Goal: Check status

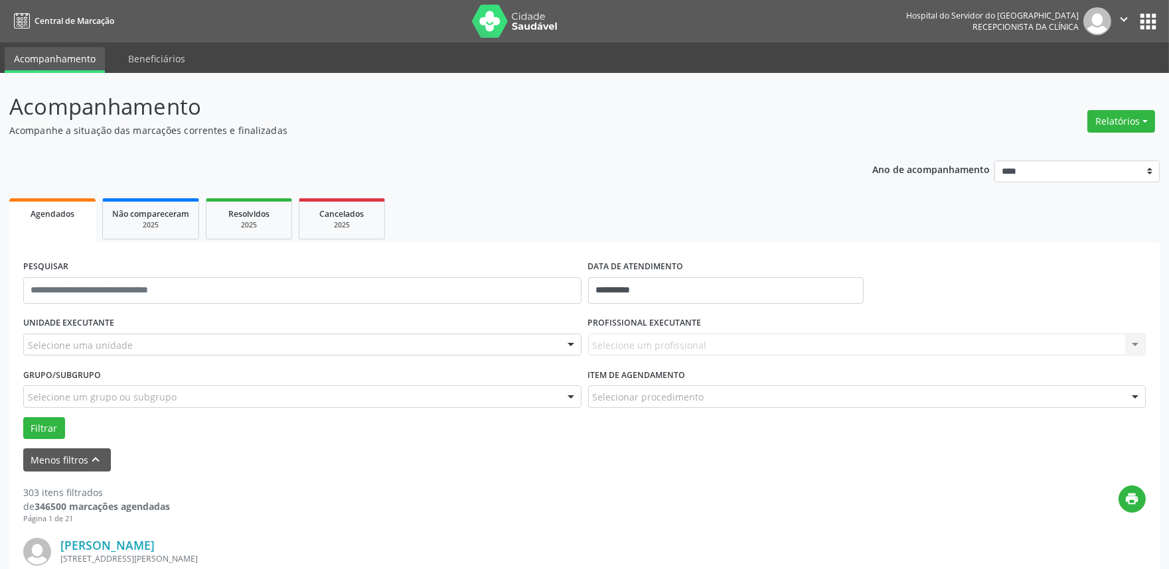
click at [186, 346] on div "Selecione uma unidade" at bounding box center [302, 345] width 558 height 23
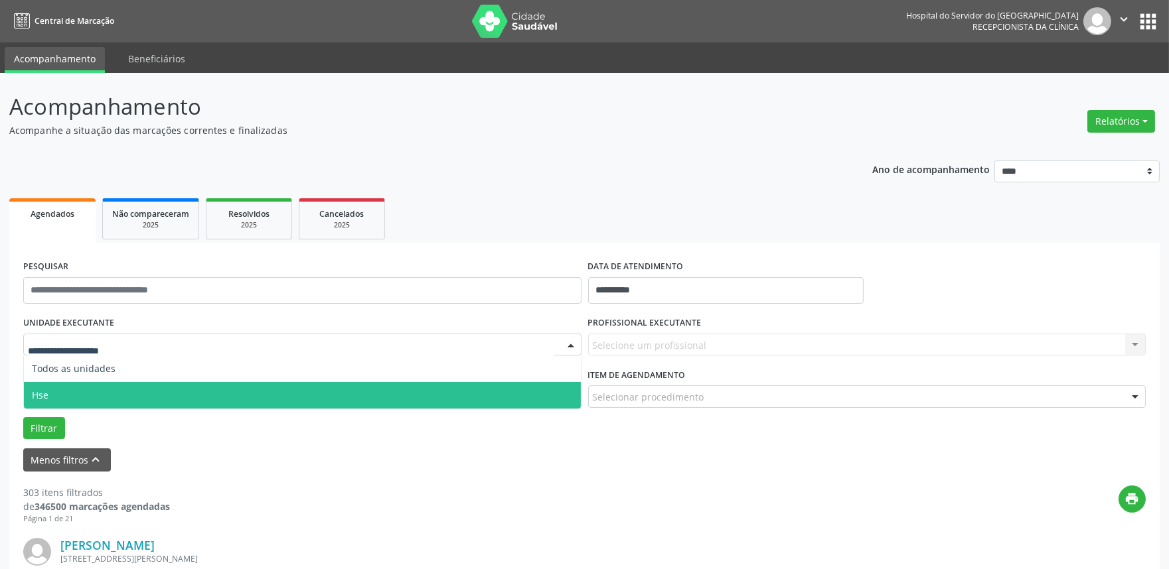
click at [175, 402] on span "Hse" at bounding box center [302, 395] width 557 height 27
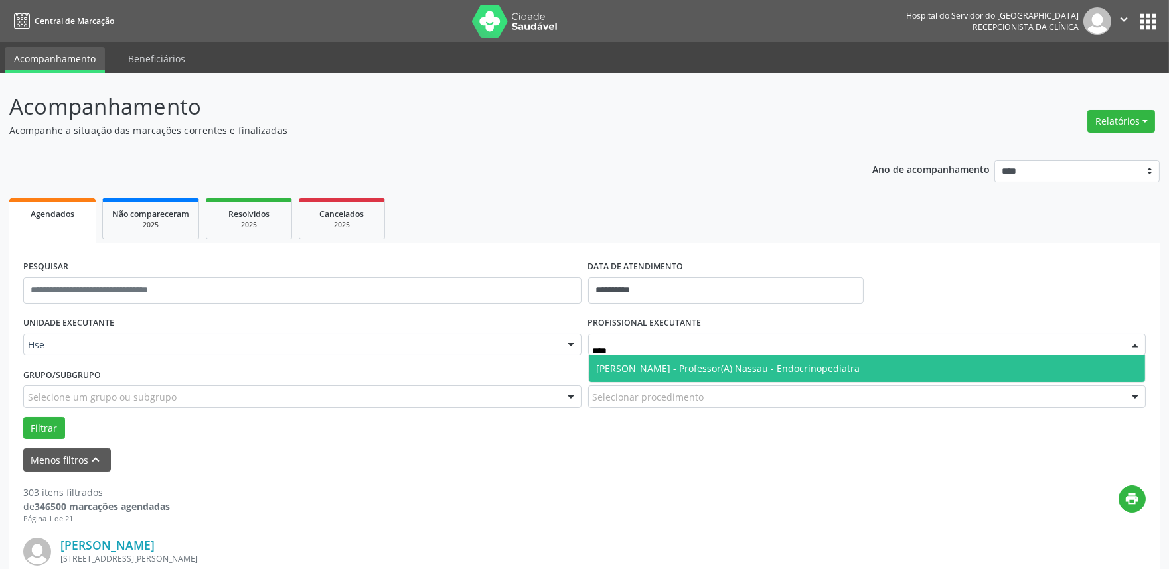
type input "*****"
click at [701, 368] on span "[PERSON_NAME] - Professor(A) Nassau - Endocrinopediatra" at bounding box center [728, 368] width 263 height 13
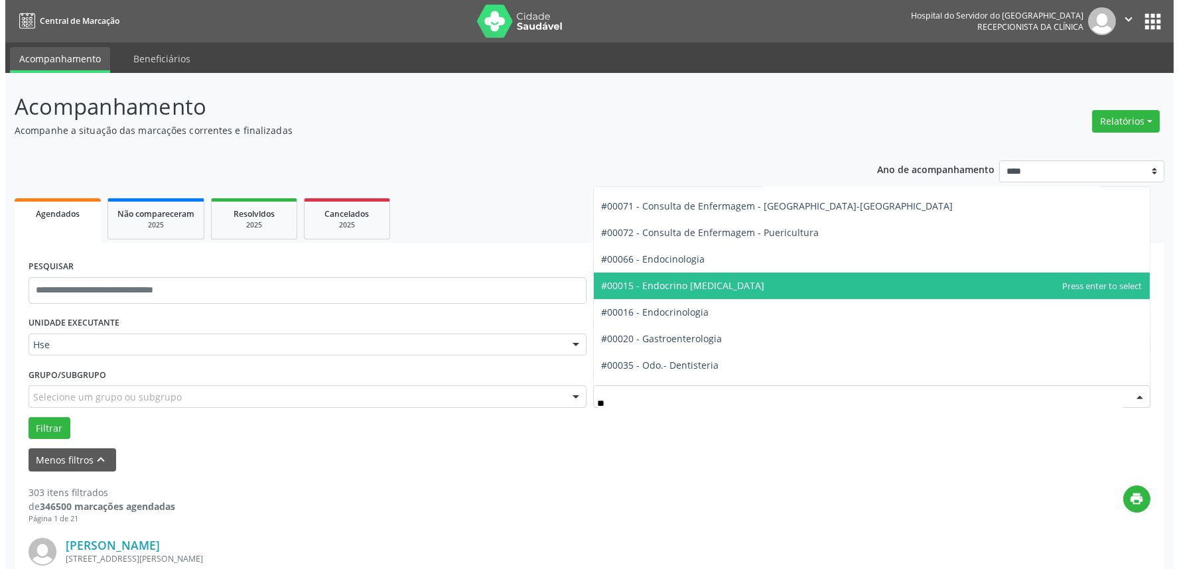
scroll to position [74, 0]
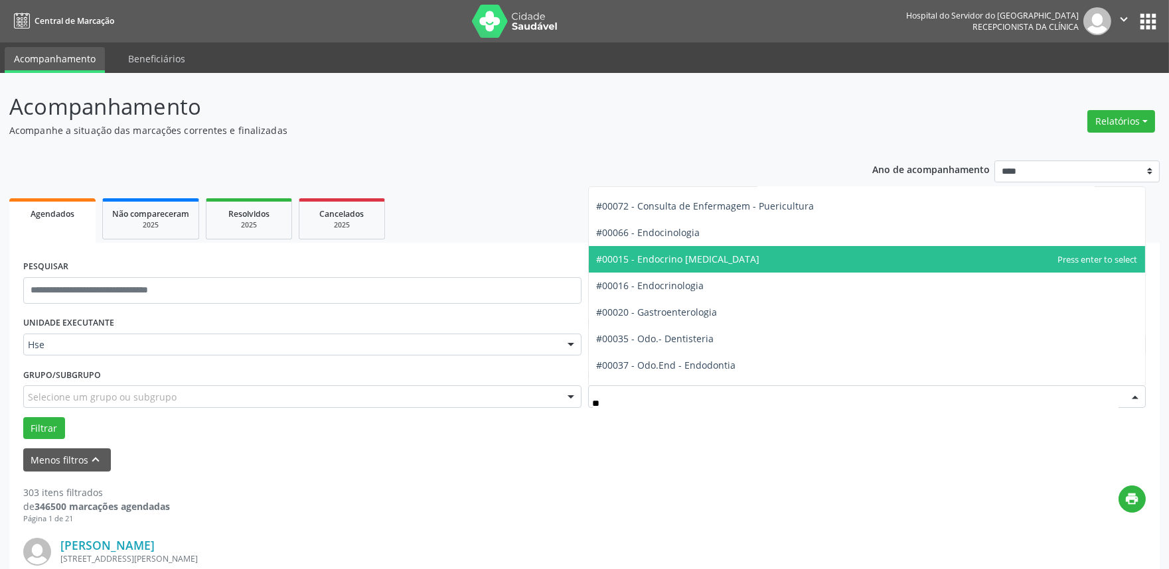
type input "*"
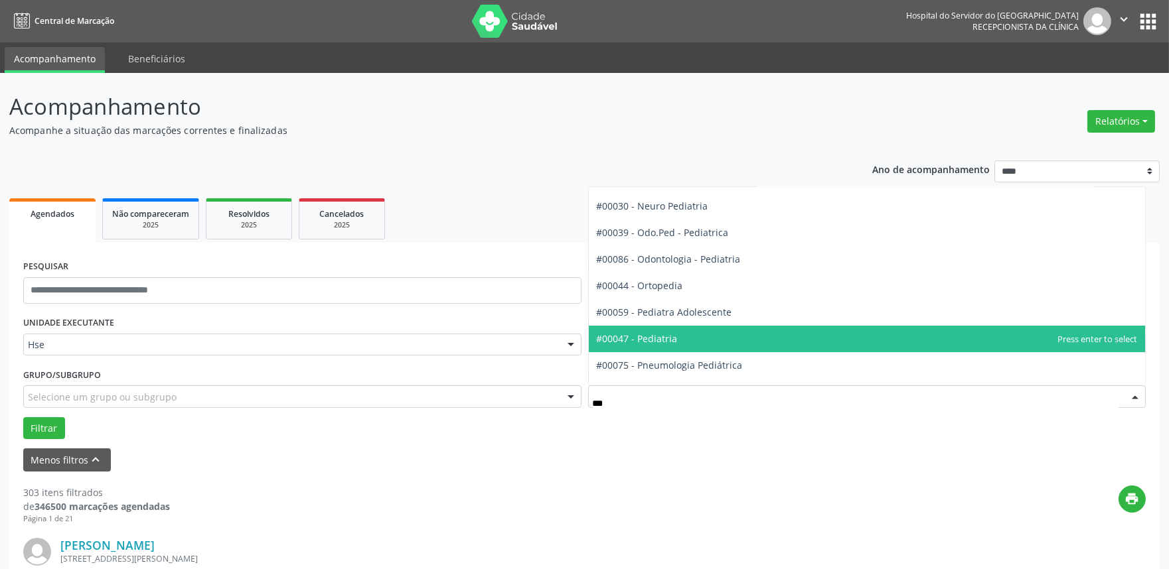
click at [660, 345] on span "#00047 - Pediatria" at bounding box center [867, 339] width 557 height 27
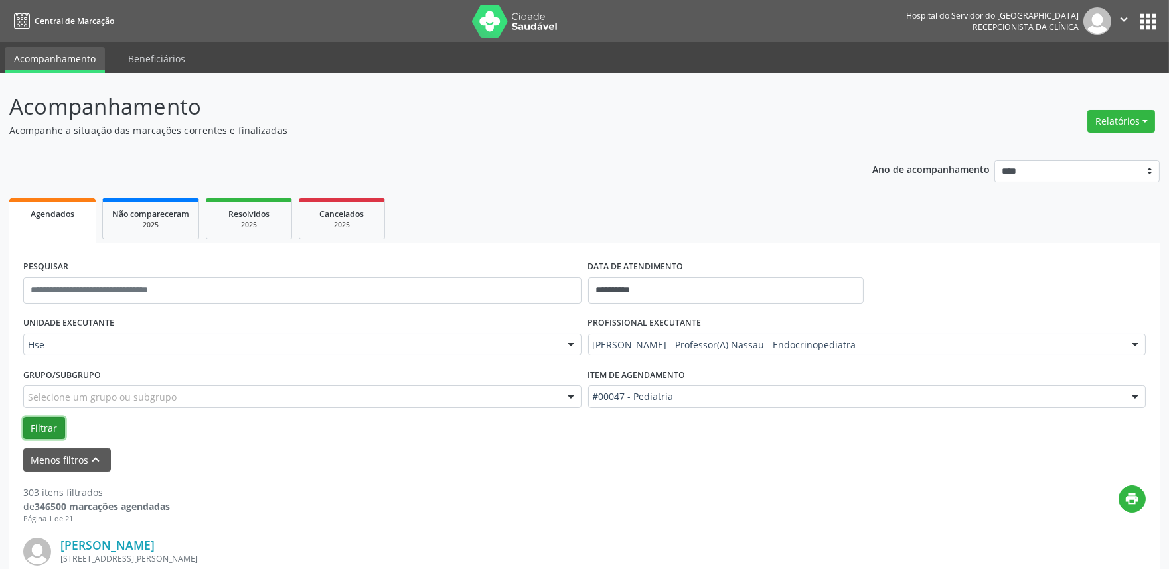
click at [31, 429] on button "Filtrar" at bounding box center [44, 428] width 42 height 23
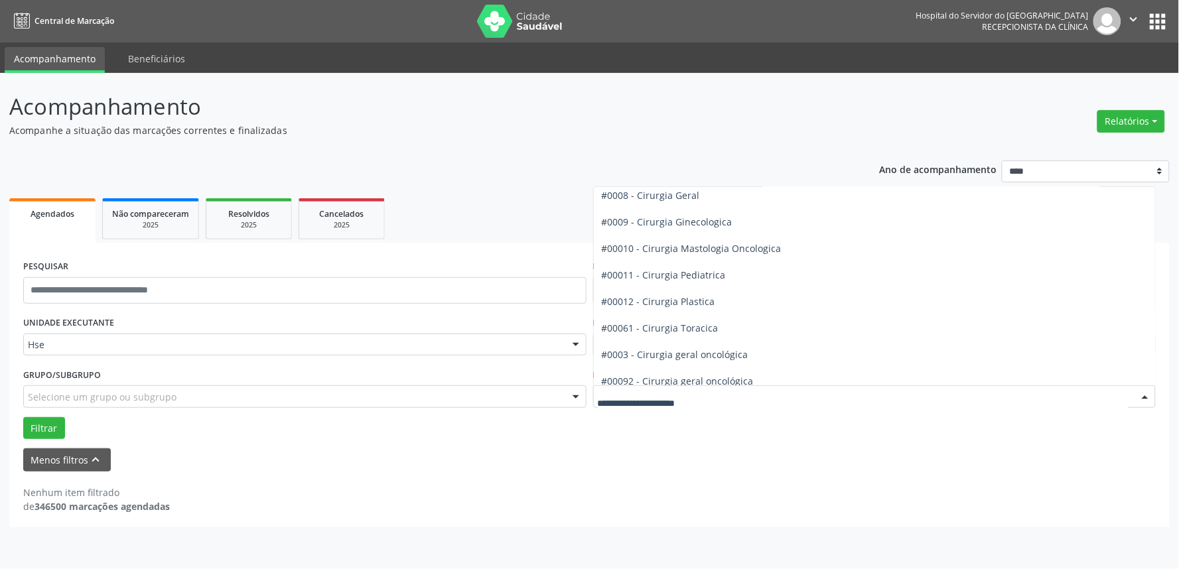
scroll to position [221, 0]
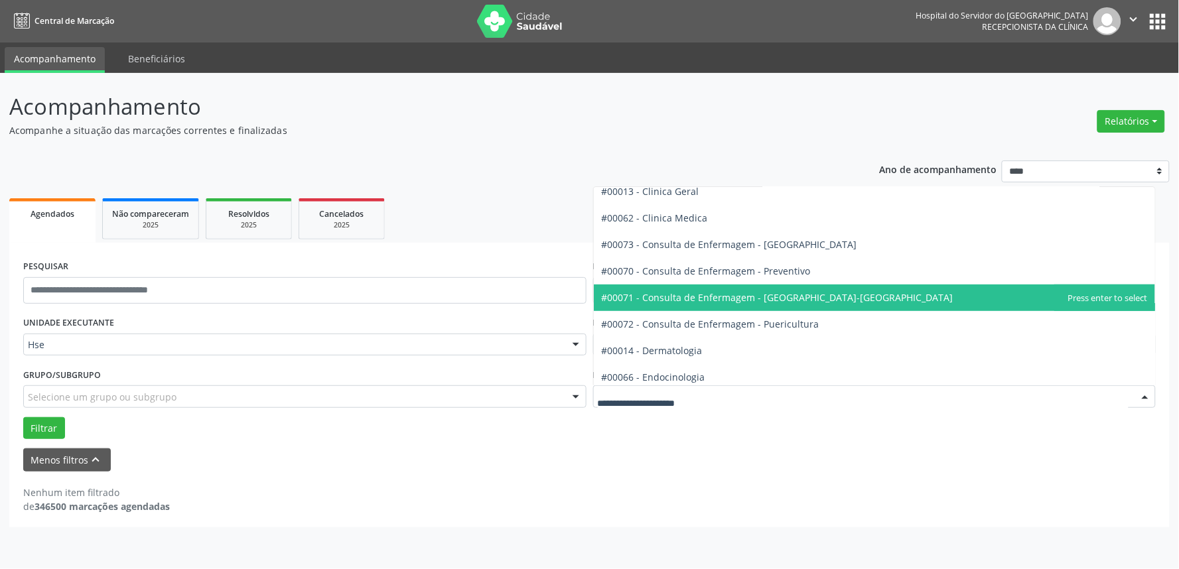
type input "*"
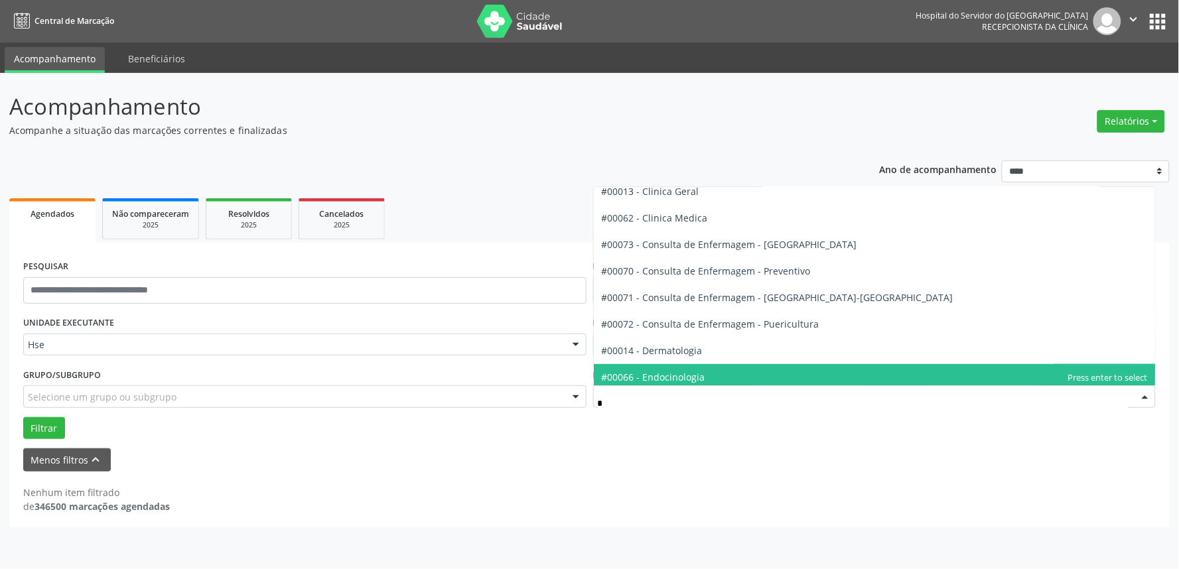
click at [682, 373] on span "#00066 - Endocinologia" at bounding box center [654, 377] width 104 height 13
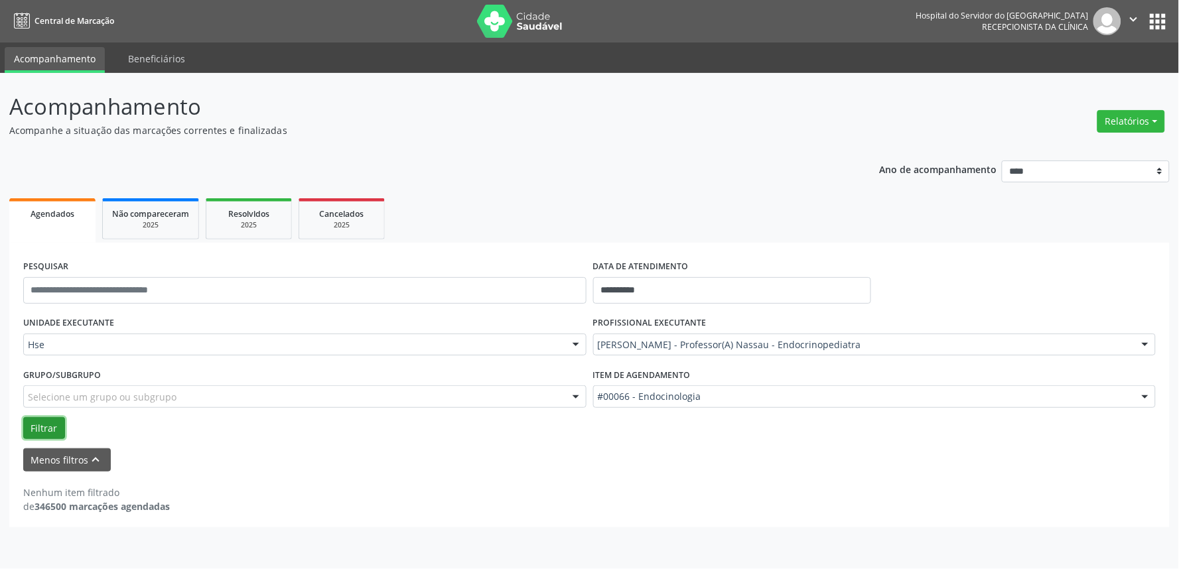
click at [35, 426] on button "Filtrar" at bounding box center [44, 428] width 42 height 23
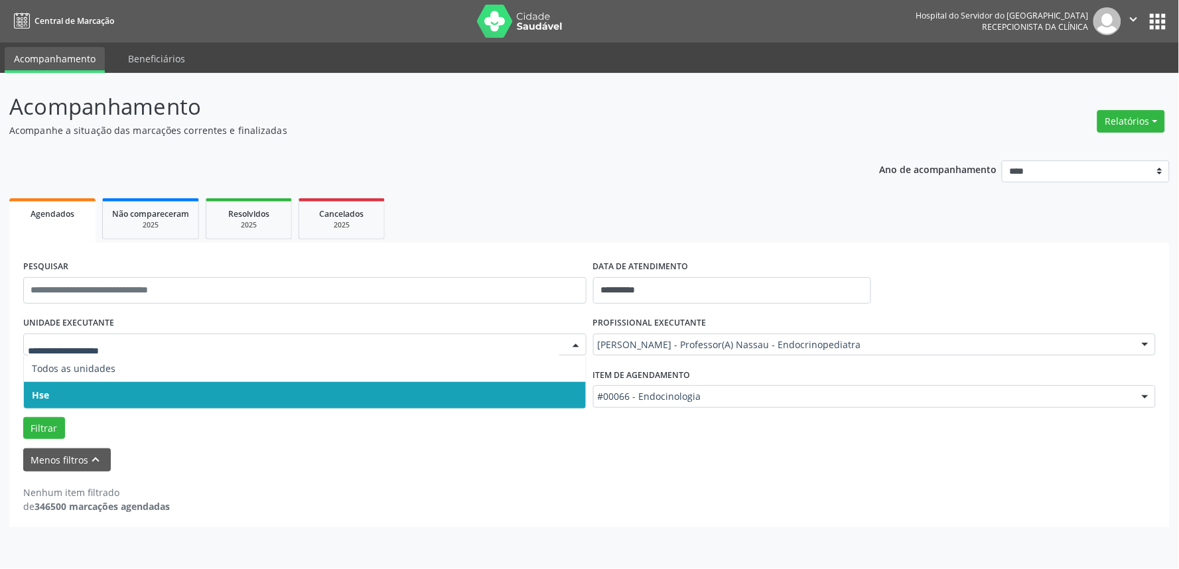
click at [131, 390] on span "Hse" at bounding box center [305, 395] width 562 height 27
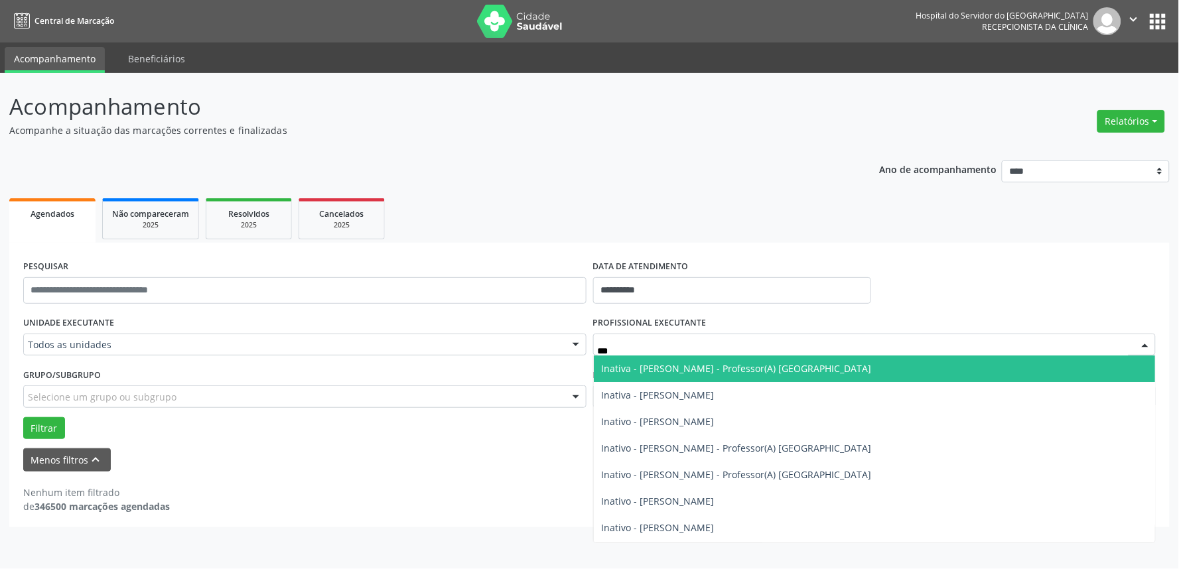
type input "****"
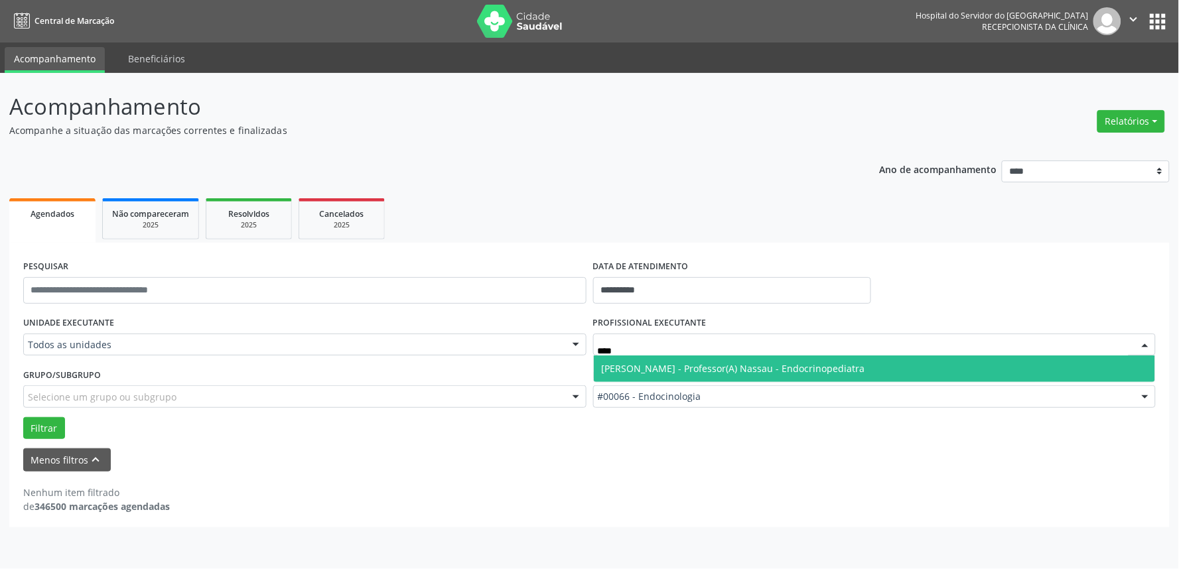
click at [725, 370] on span "[PERSON_NAME] - Professor(A) Nassau - Endocrinopediatra" at bounding box center [733, 368] width 263 height 13
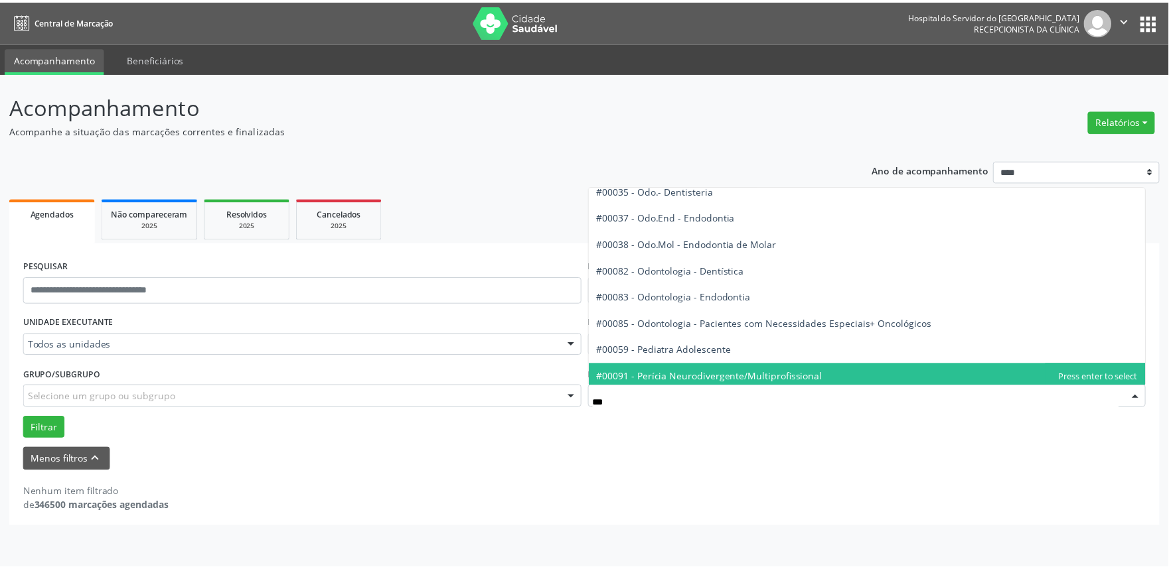
scroll to position [0, 0]
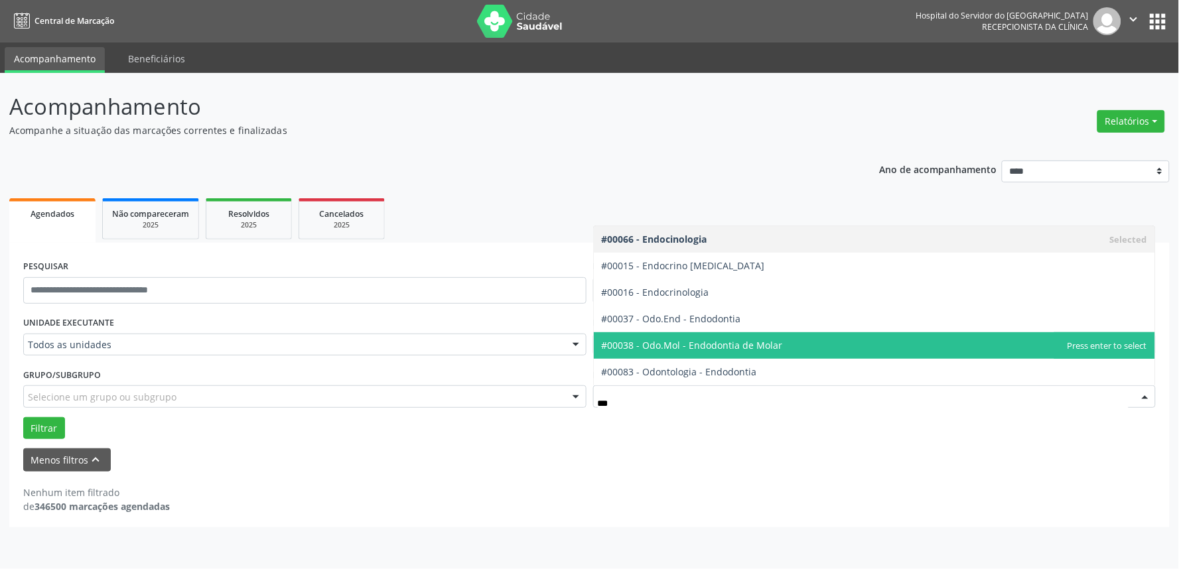
type input "****"
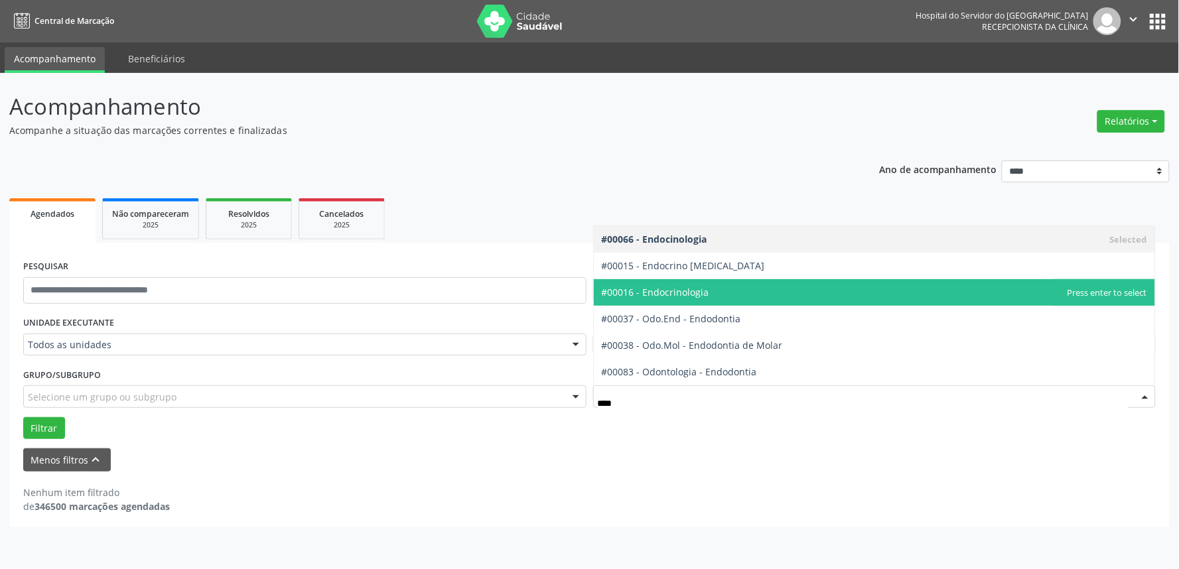
click at [664, 296] on span "#00016 - Endocrinologia" at bounding box center [656, 292] width 108 height 13
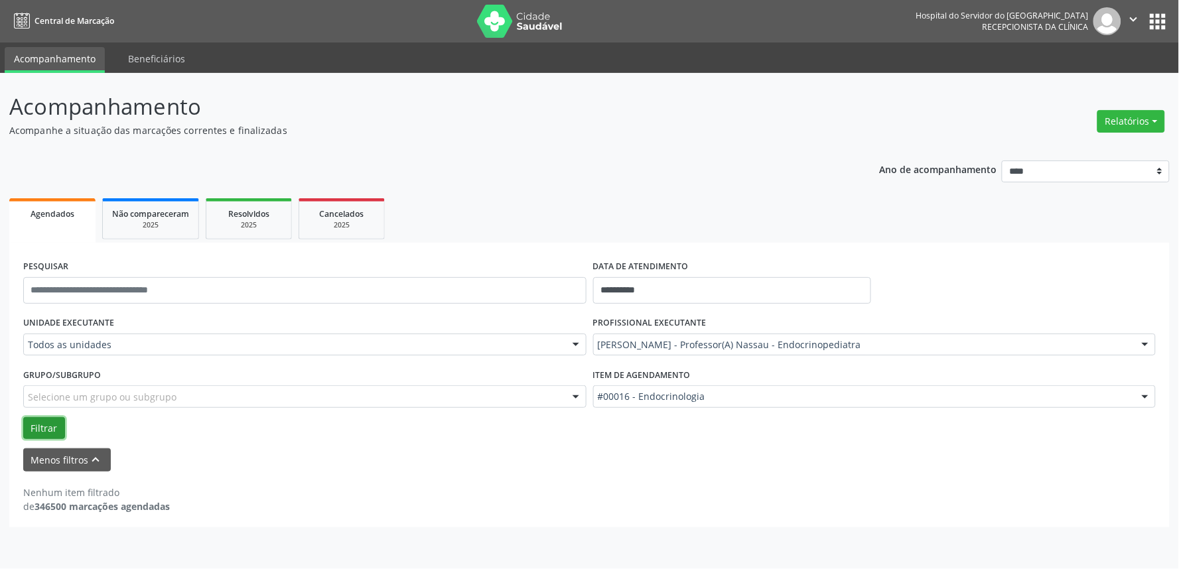
click at [31, 425] on button "Filtrar" at bounding box center [44, 428] width 42 height 23
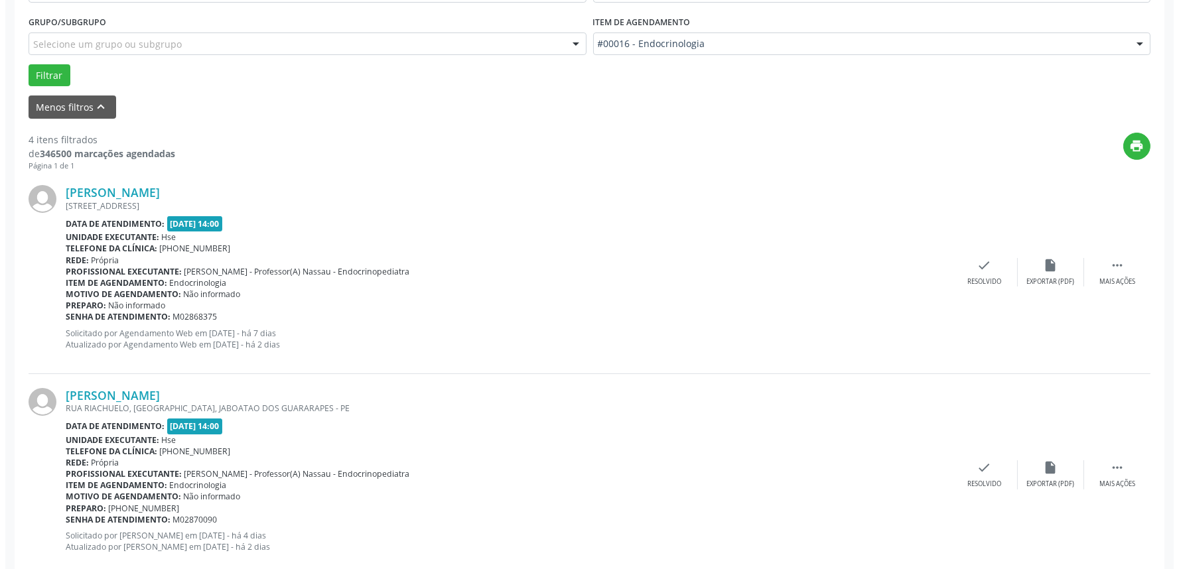
scroll to position [368, 0]
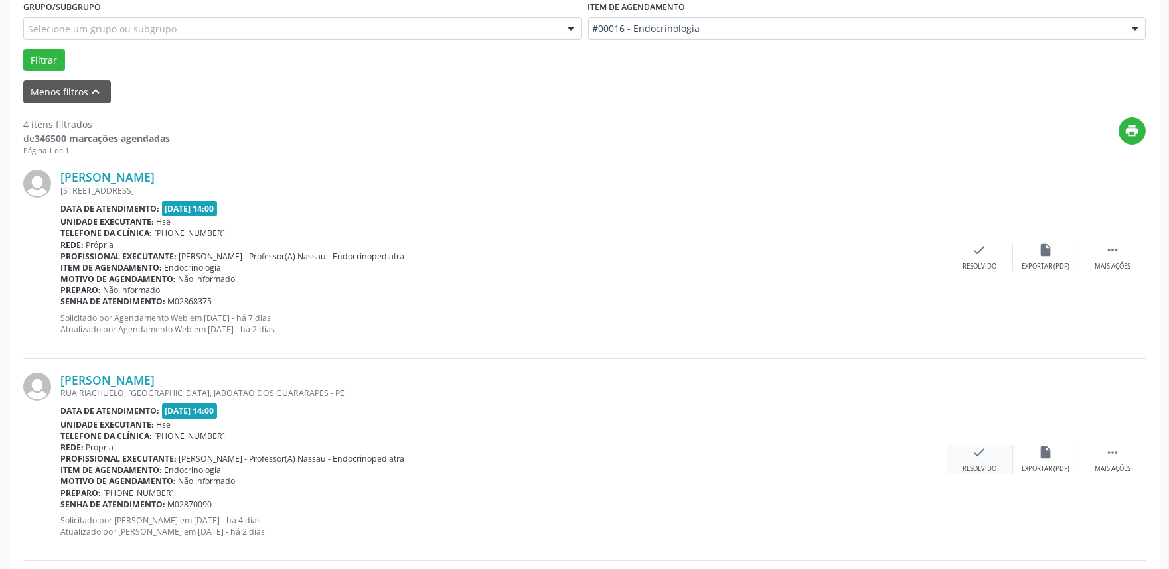
click at [974, 461] on div "check Resolvido" at bounding box center [979, 459] width 66 height 29
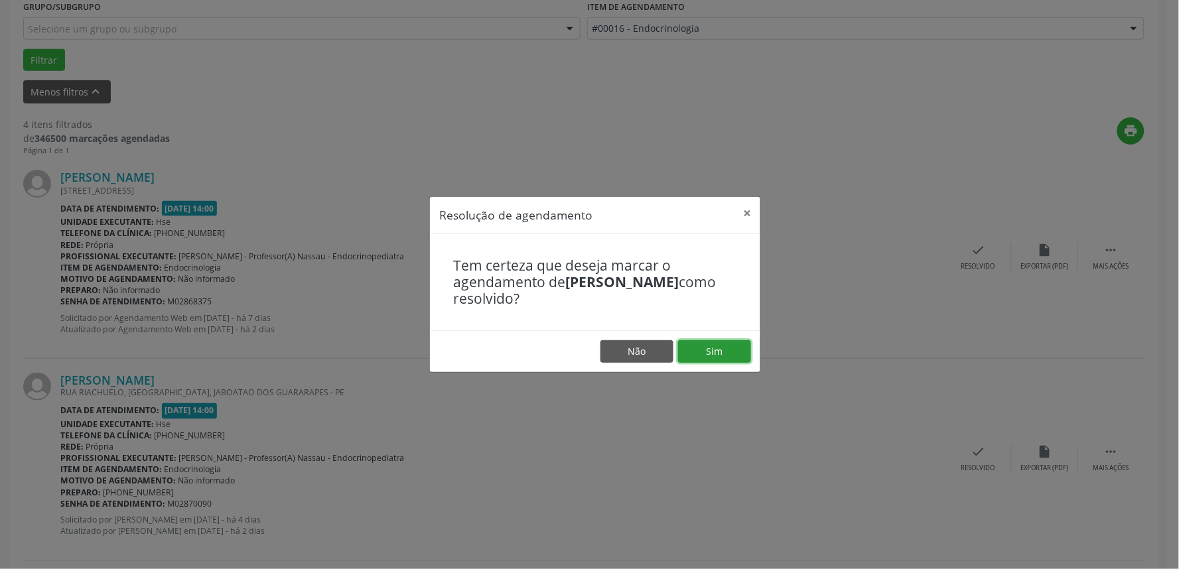
click at [709, 342] on button "Sim" at bounding box center [714, 351] width 73 height 23
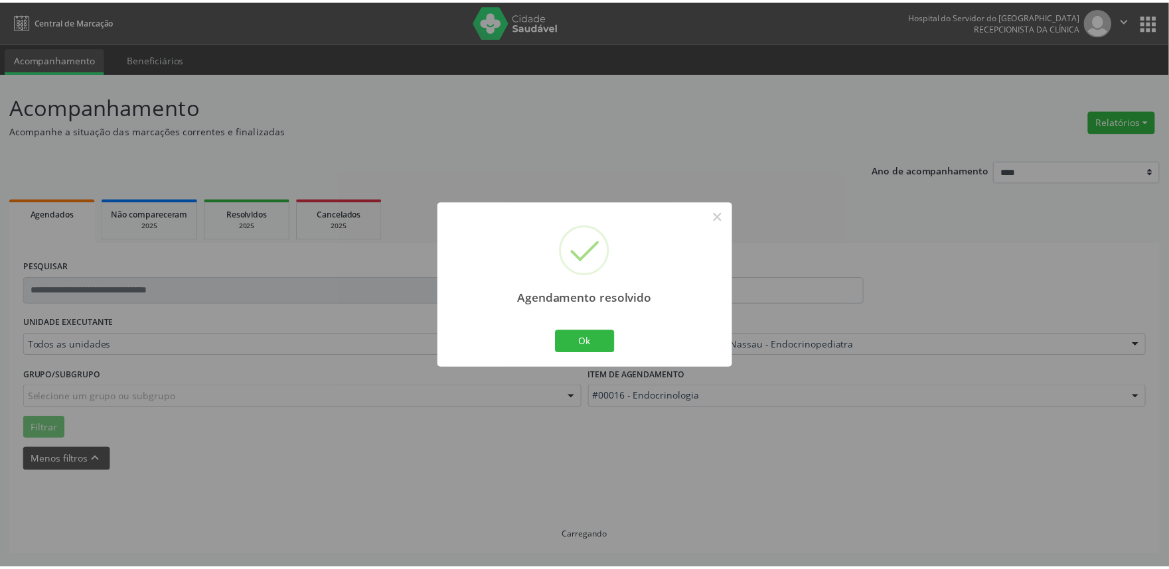
scroll to position [0, 0]
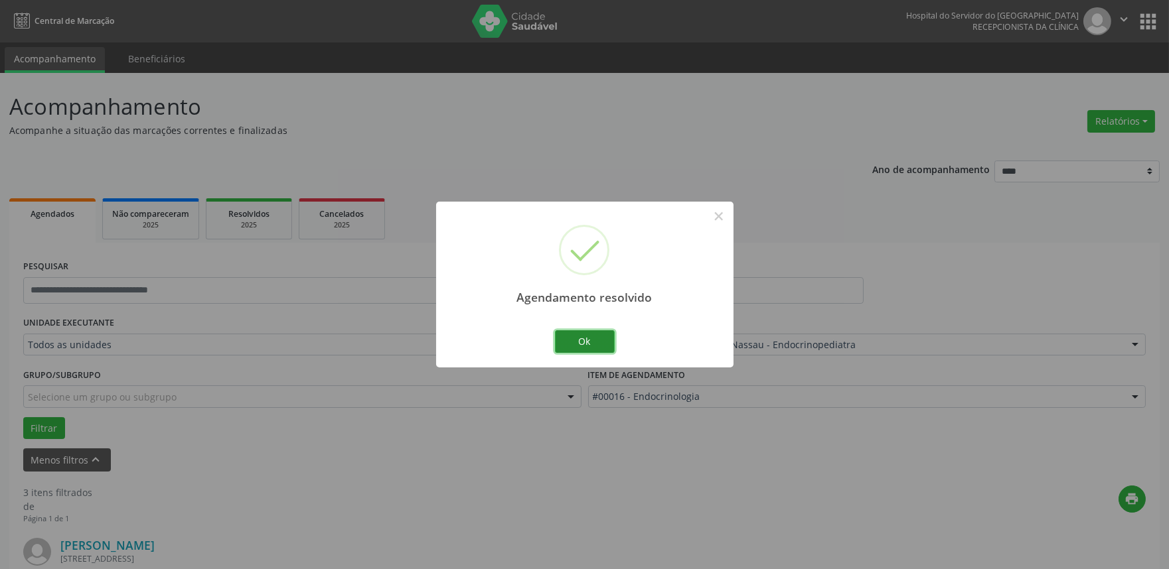
click at [588, 340] on button "Ok" at bounding box center [585, 342] width 60 height 23
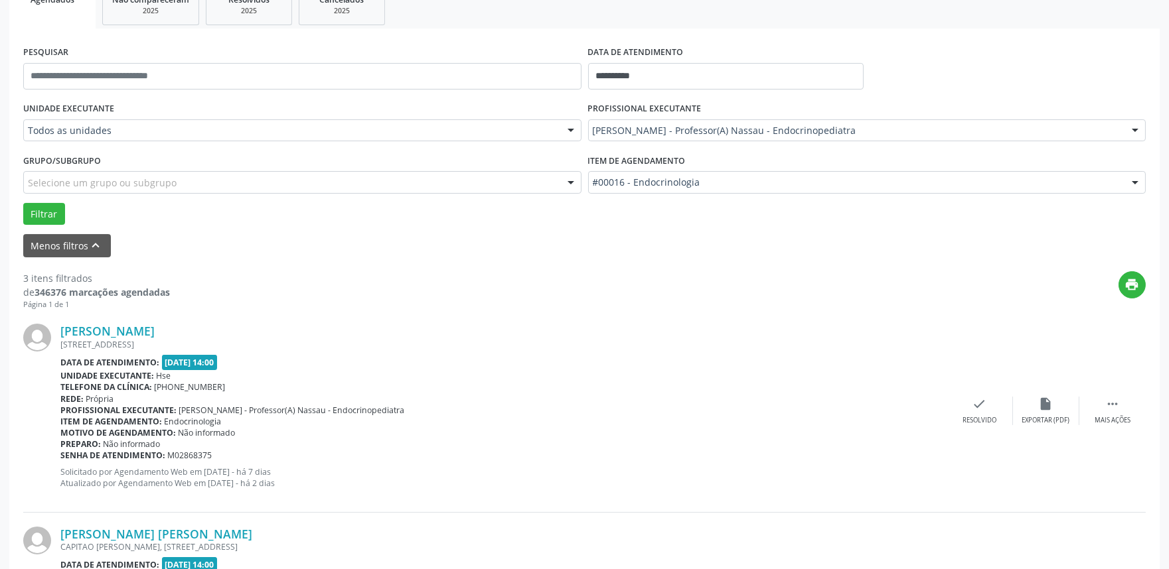
scroll to position [221, 0]
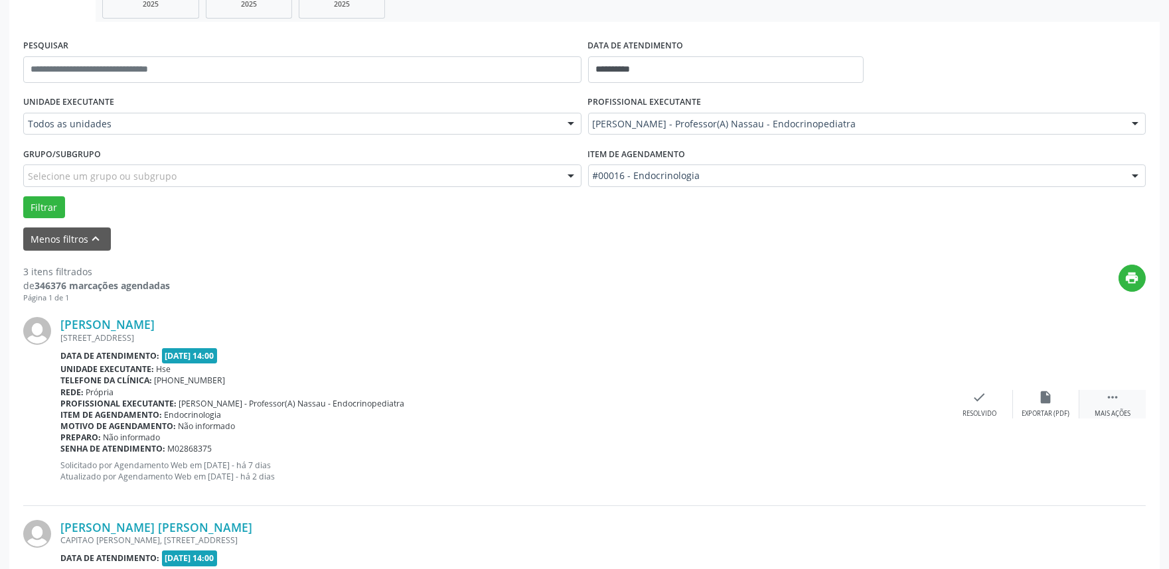
click at [1102, 406] on div " Mais ações" at bounding box center [1112, 404] width 66 height 29
click at [1031, 409] on div "Não compareceu" at bounding box center [1045, 413] width 56 height 9
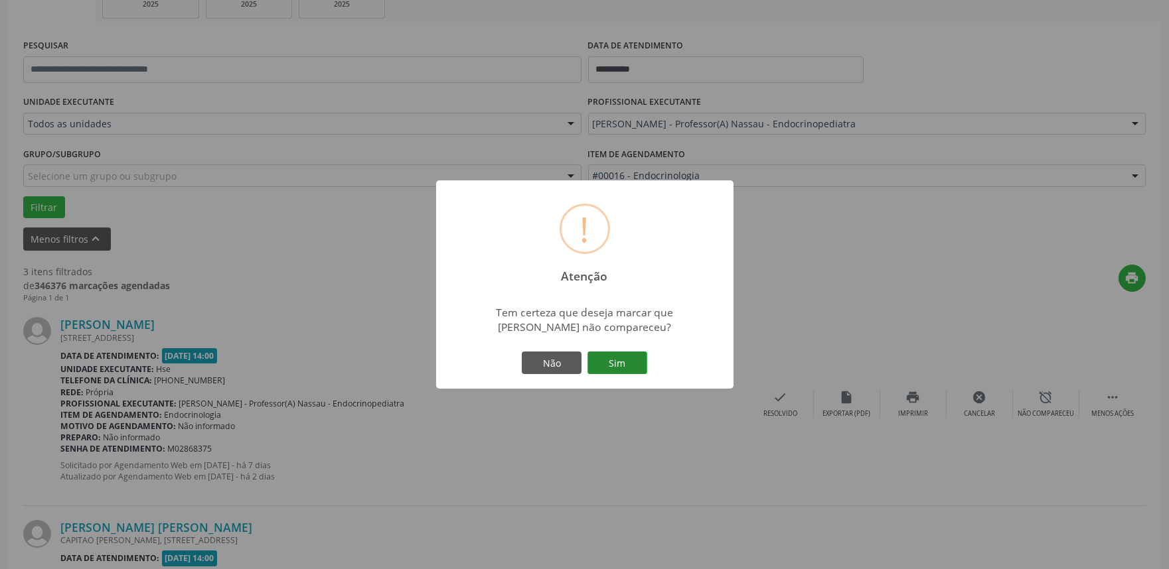
click at [621, 369] on button "Sim" at bounding box center [617, 363] width 60 height 23
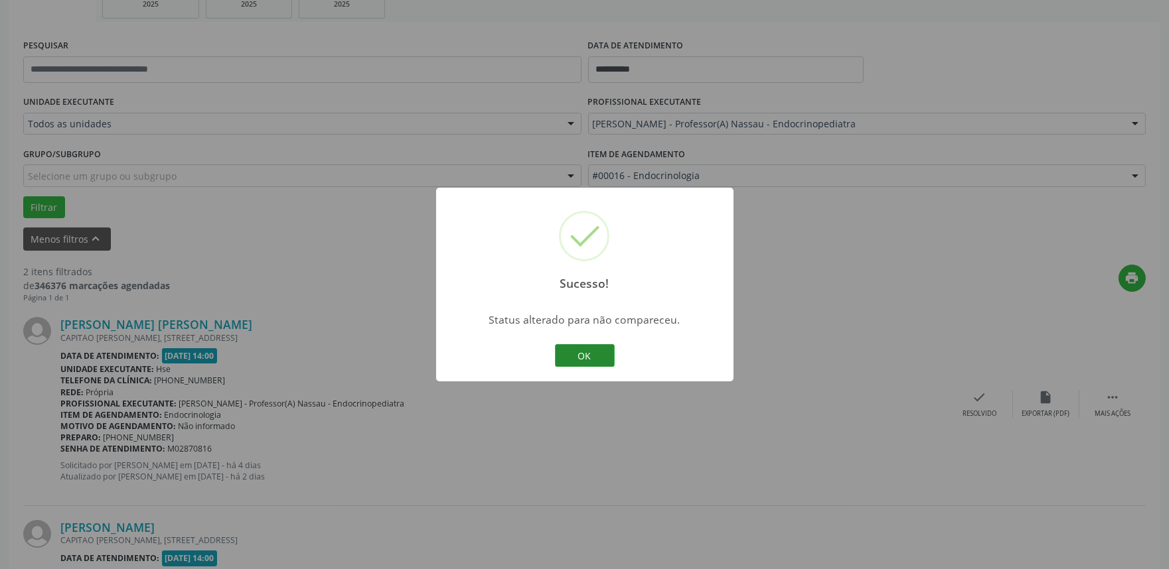
click at [578, 356] on button "OK" at bounding box center [585, 355] width 60 height 23
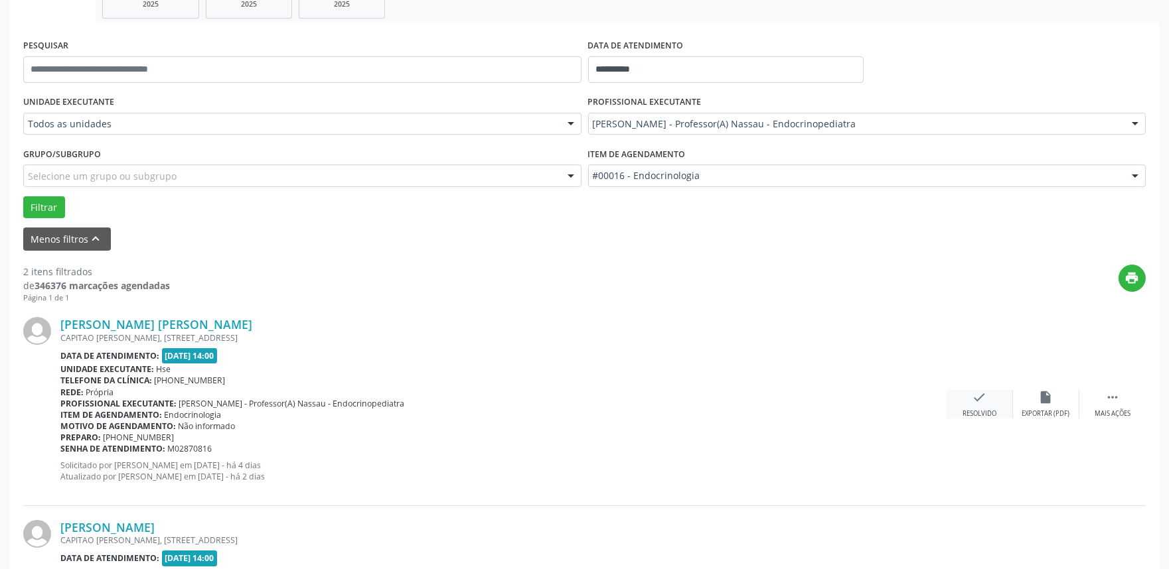
click at [974, 396] on icon "check" at bounding box center [979, 397] width 15 height 15
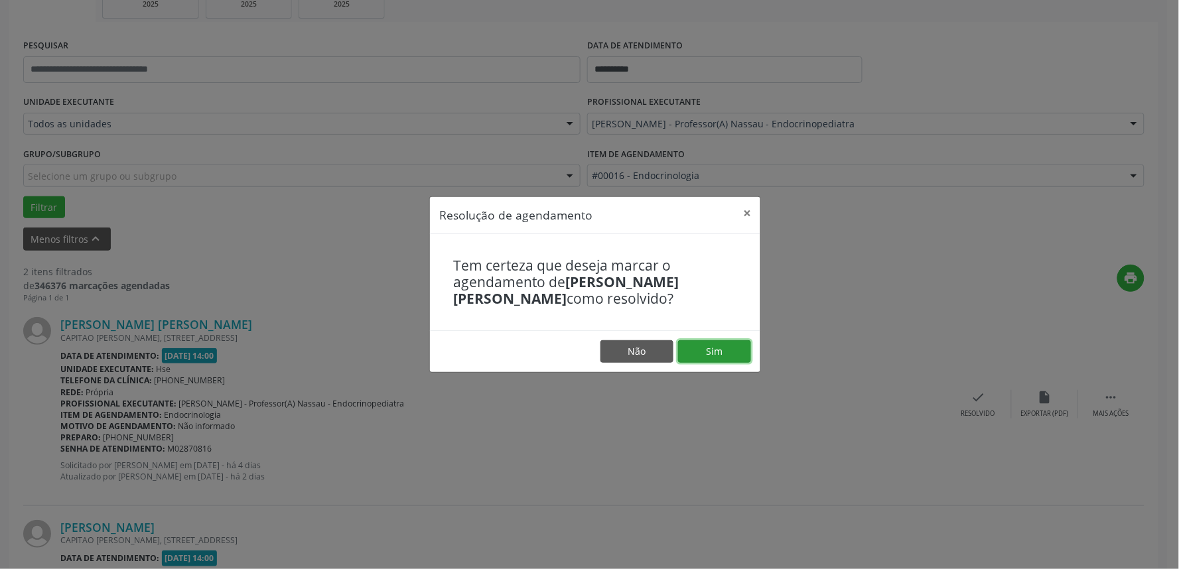
click at [727, 359] on button "Sim" at bounding box center [714, 351] width 73 height 23
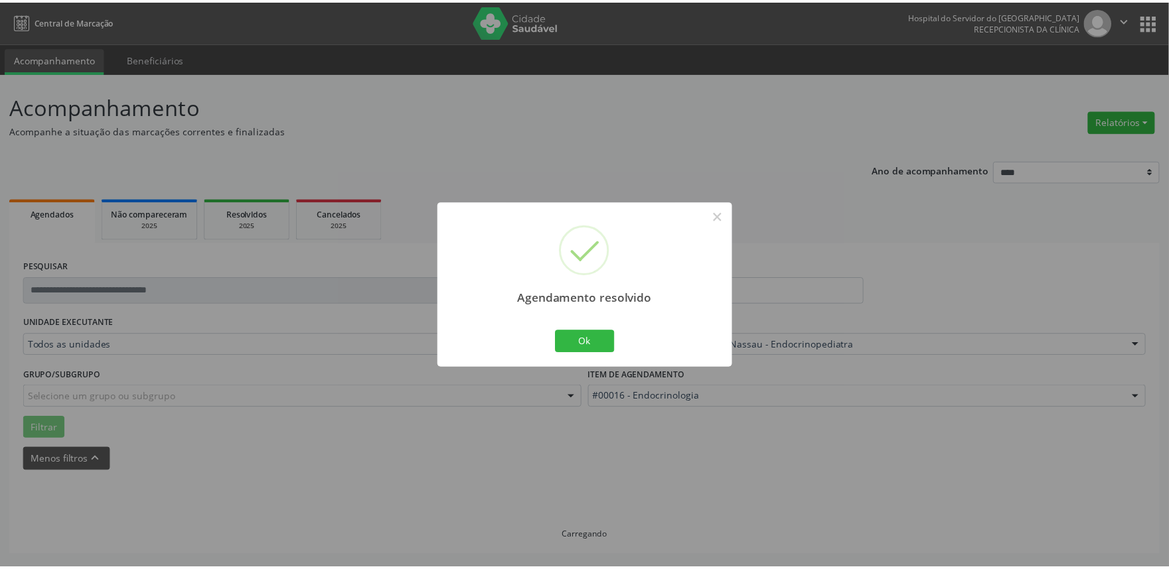
scroll to position [0, 0]
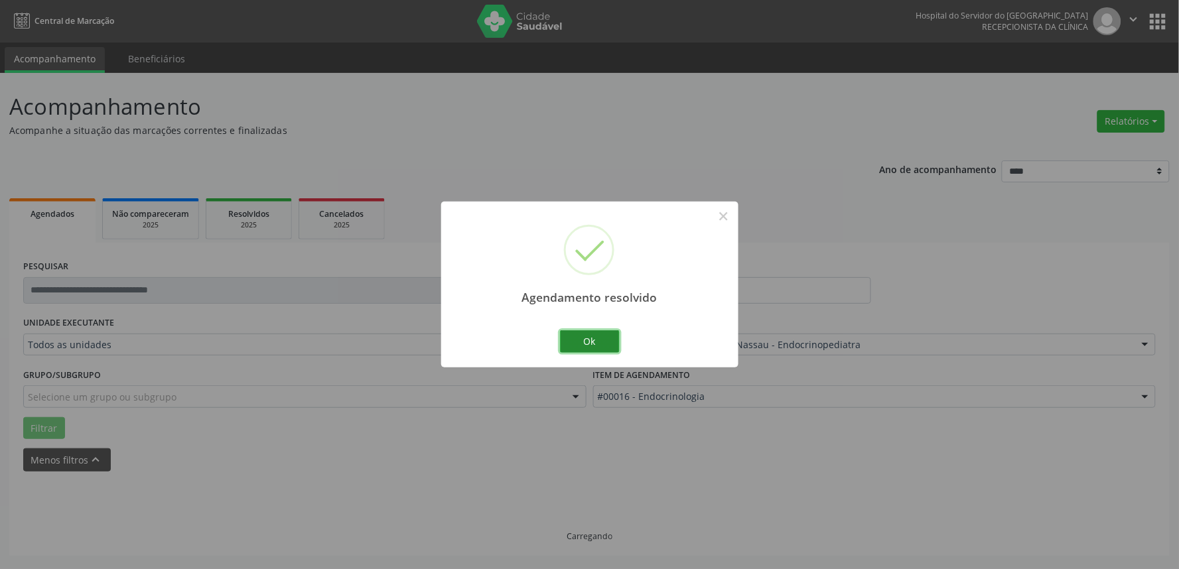
click at [594, 345] on button "Ok" at bounding box center [590, 342] width 60 height 23
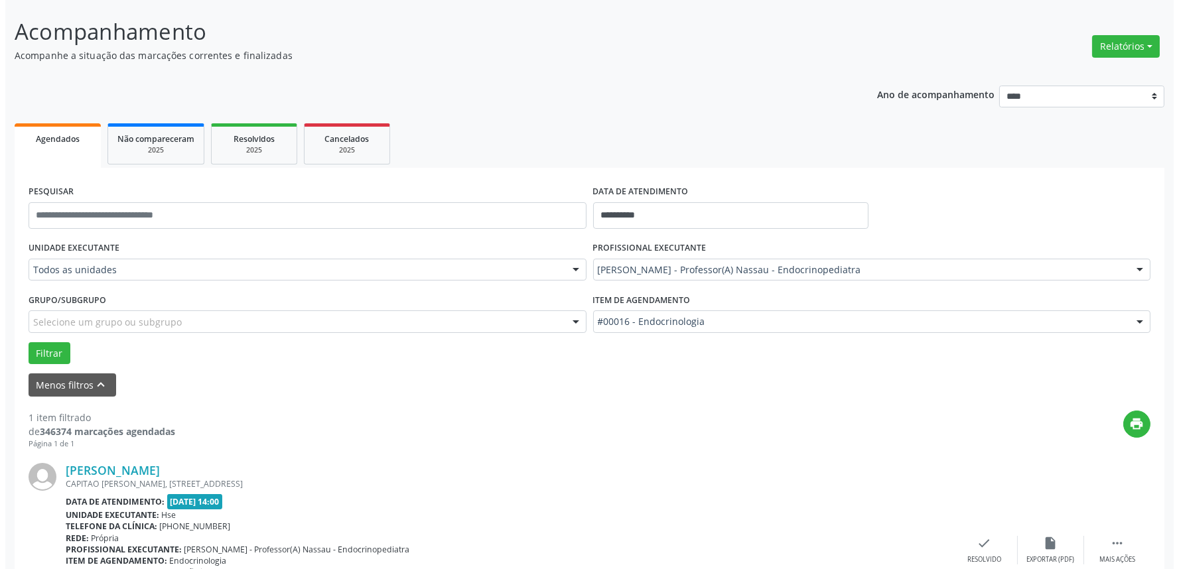
scroll to position [147, 0]
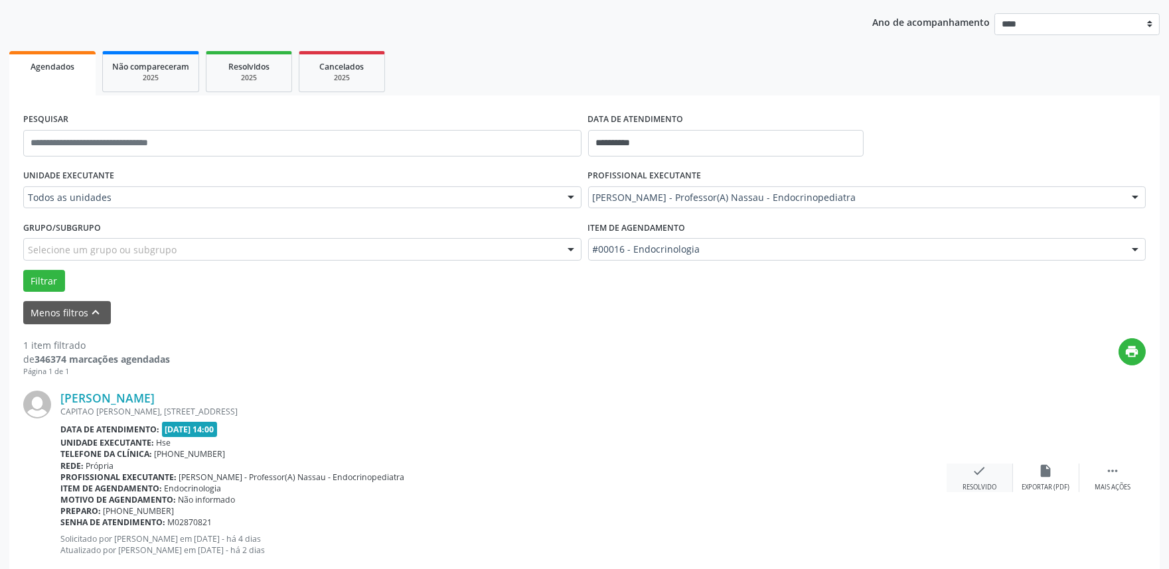
click at [974, 486] on div "Resolvido" at bounding box center [979, 487] width 34 height 9
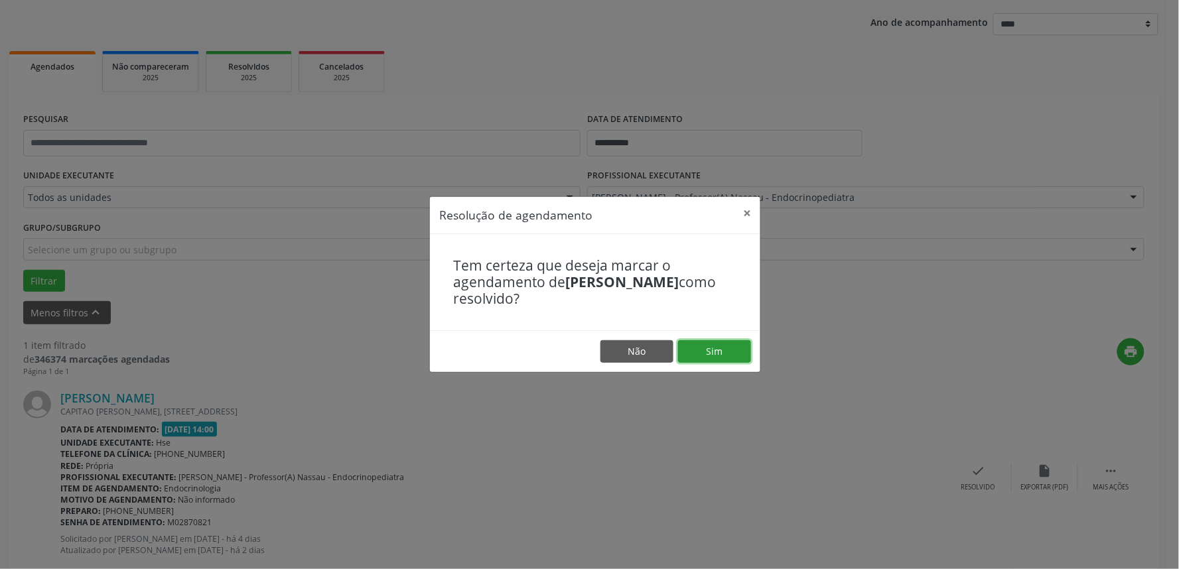
click at [714, 350] on button "Sim" at bounding box center [714, 351] width 73 height 23
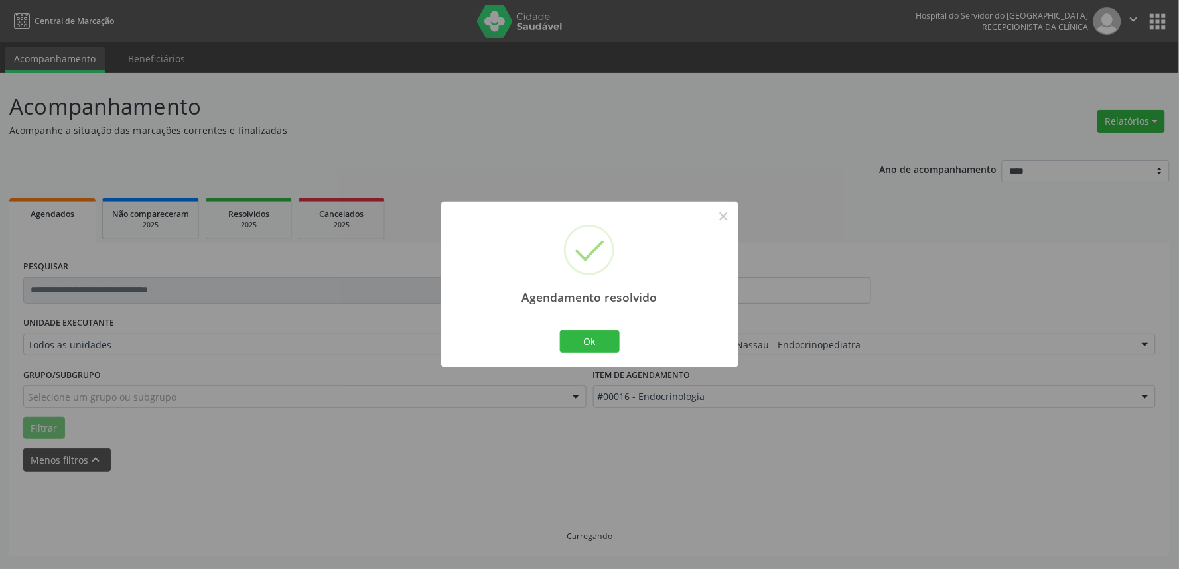
scroll to position [0, 0]
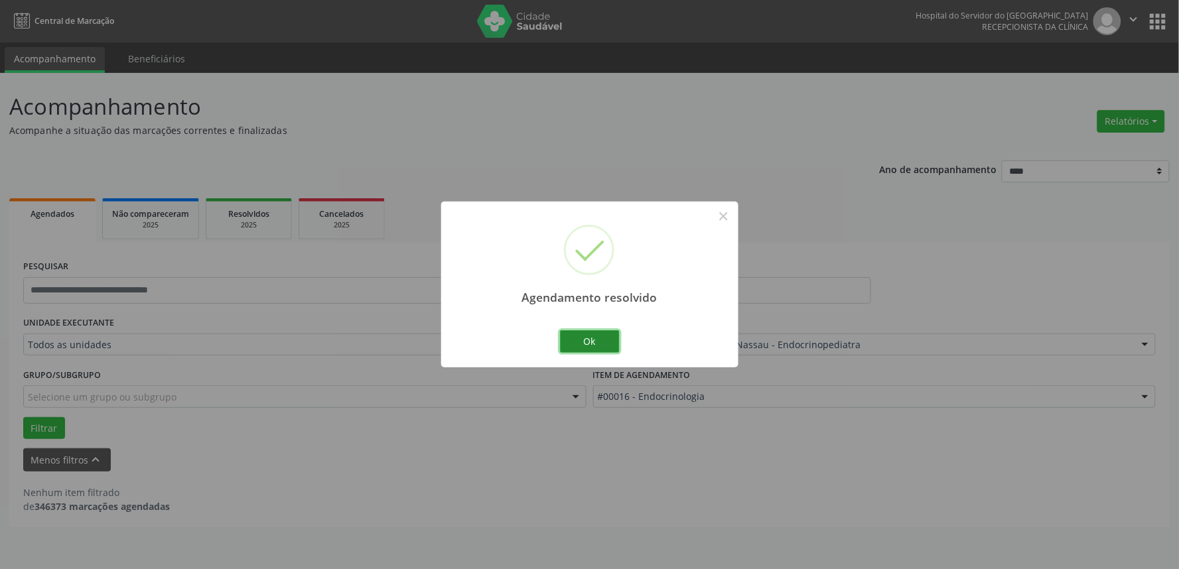
click at [572, 342] on button "Ok" at bounding box center [590, 342] width 60 height 23
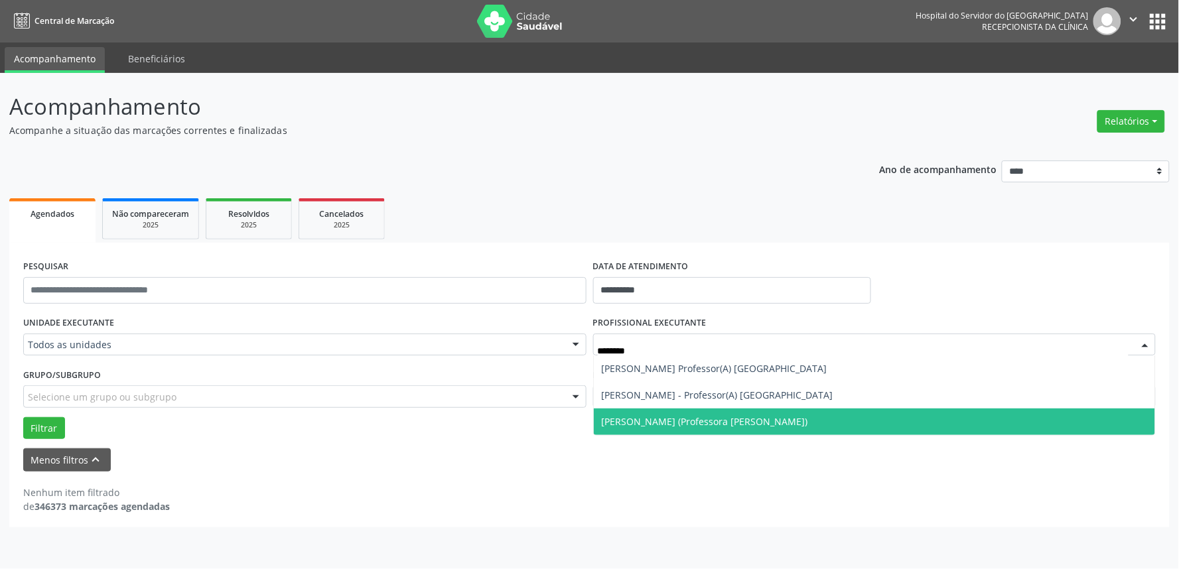
type input "*********"
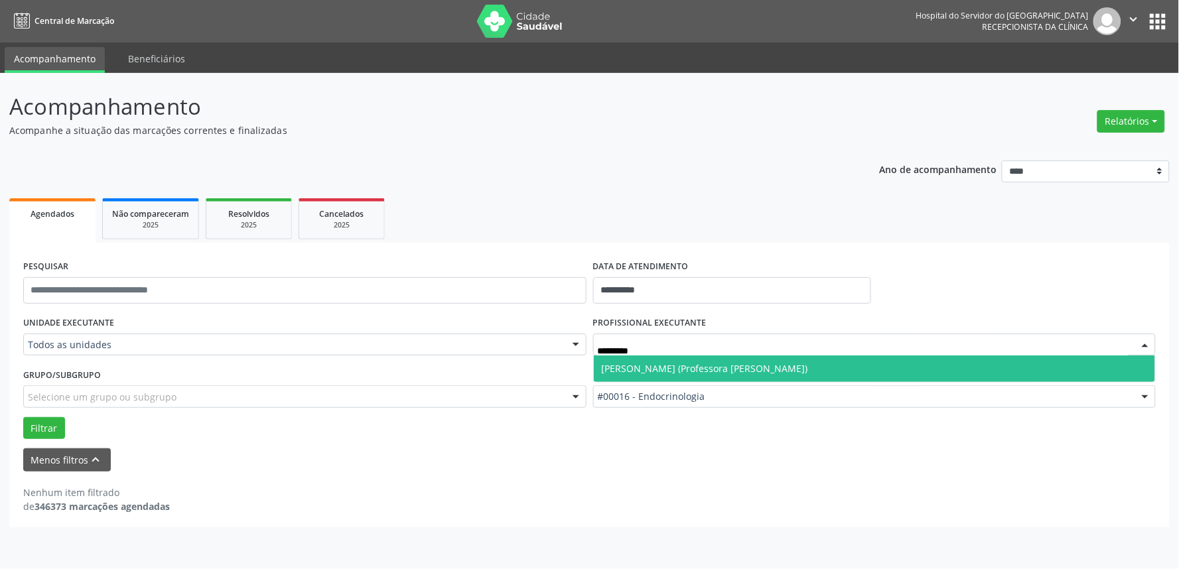
click at [775, 370] on span "[PERSON_NAME] (Professora [PERSON_NAME])" at bounding box center [705, 368] width 206 height 13
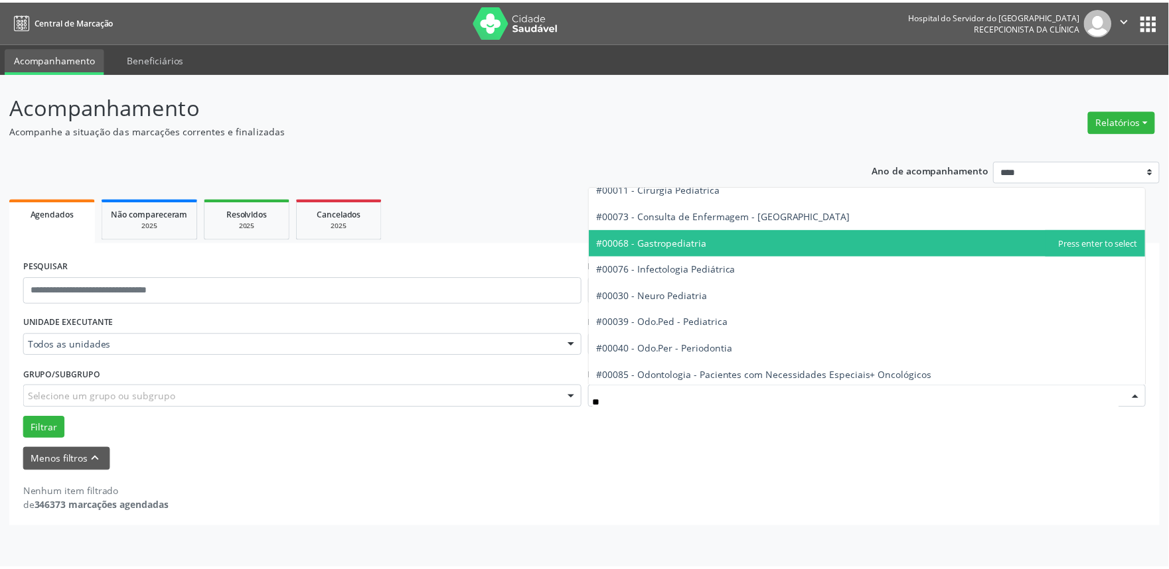
scroll to position [74, 0]
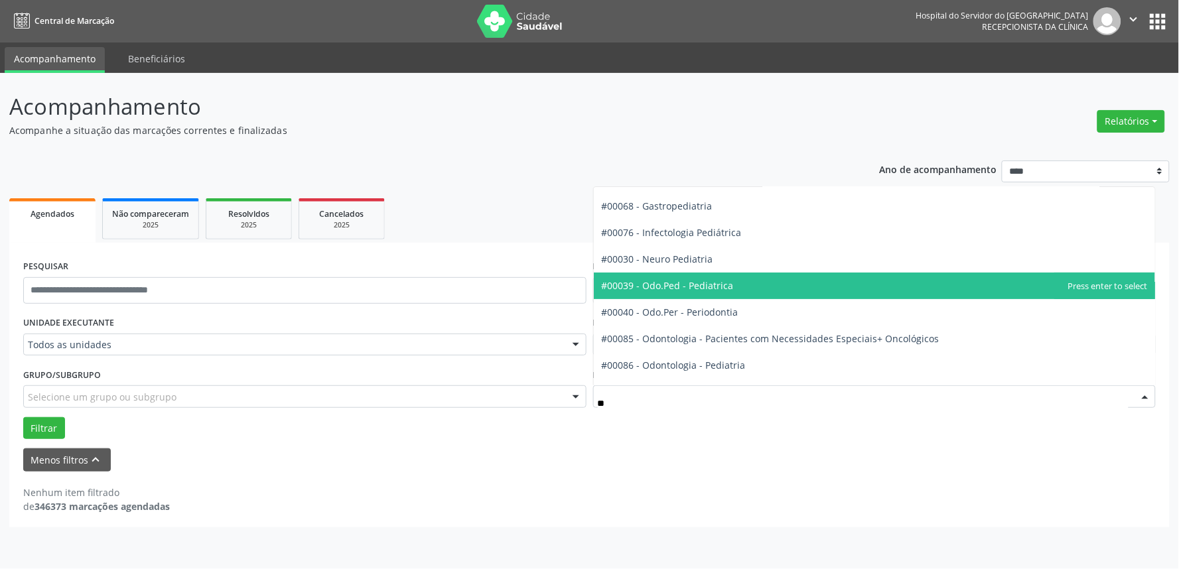
type input "***"
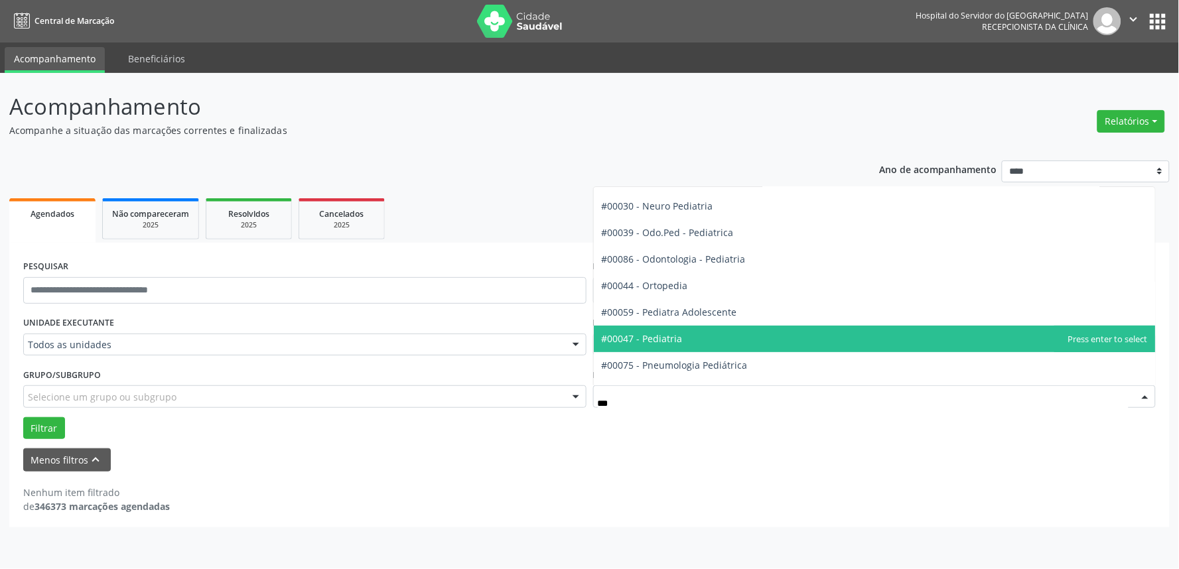
click at [678, 338] on span "#00047 - Pediatria" at bounding box center [642, 339] width 81 height 13
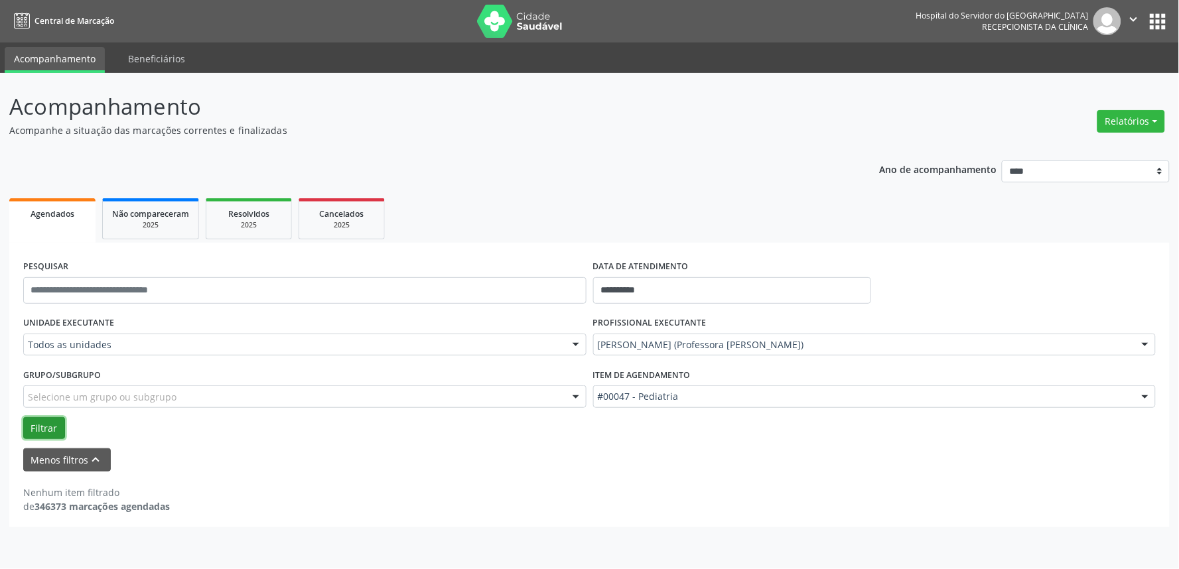
click at [38, 425] on button "Filtrar" at bounding box center [44, 428] width 42 height 23
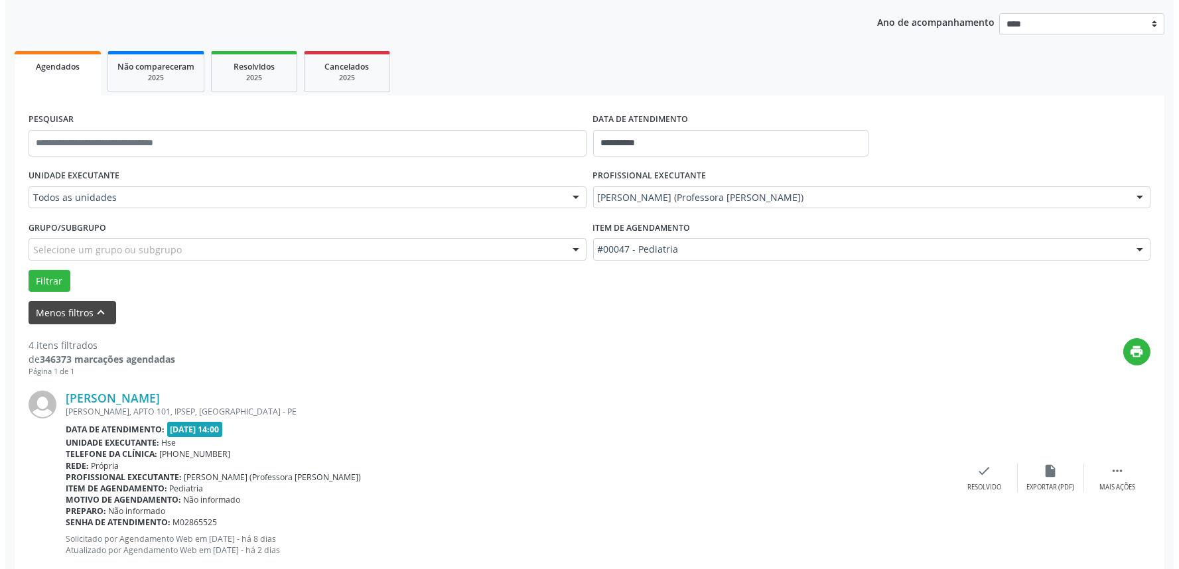
scroll to position [221, 0]
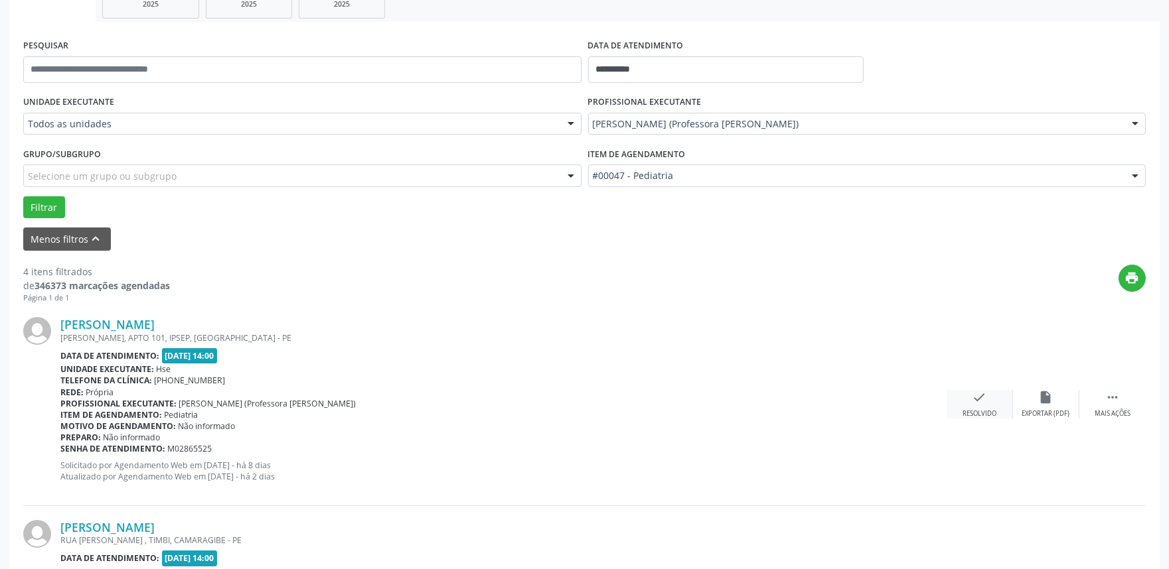
click at [979, 409] on div "Resolvido" at bounding box center [979, 413] width 34 height 9
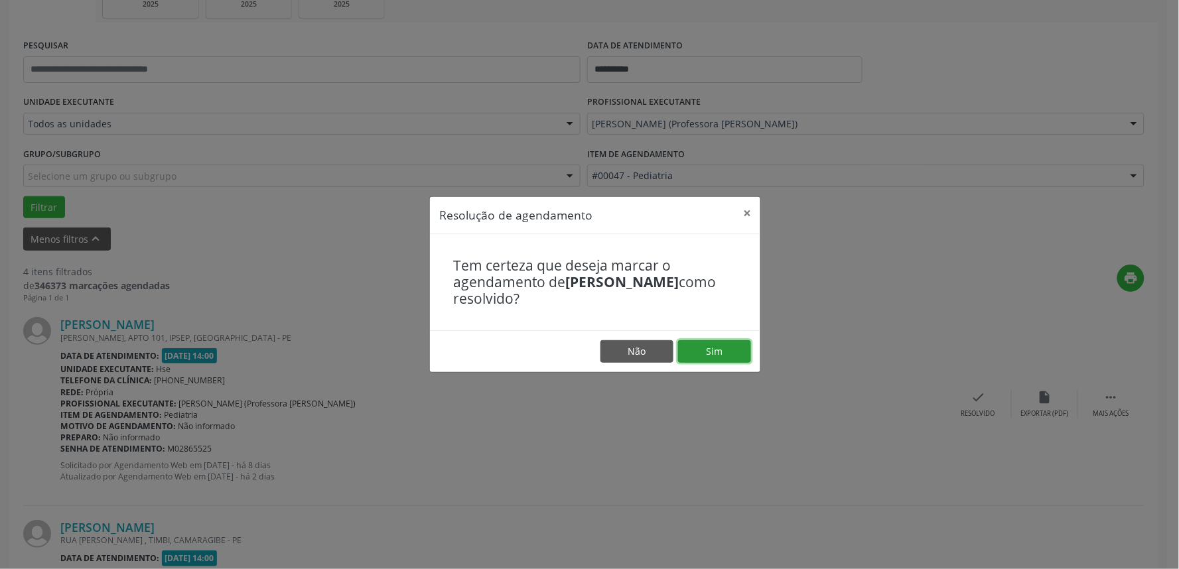
click at [723, 353] on button "Sim" at bounding box center [714, 351] width 73 height 23
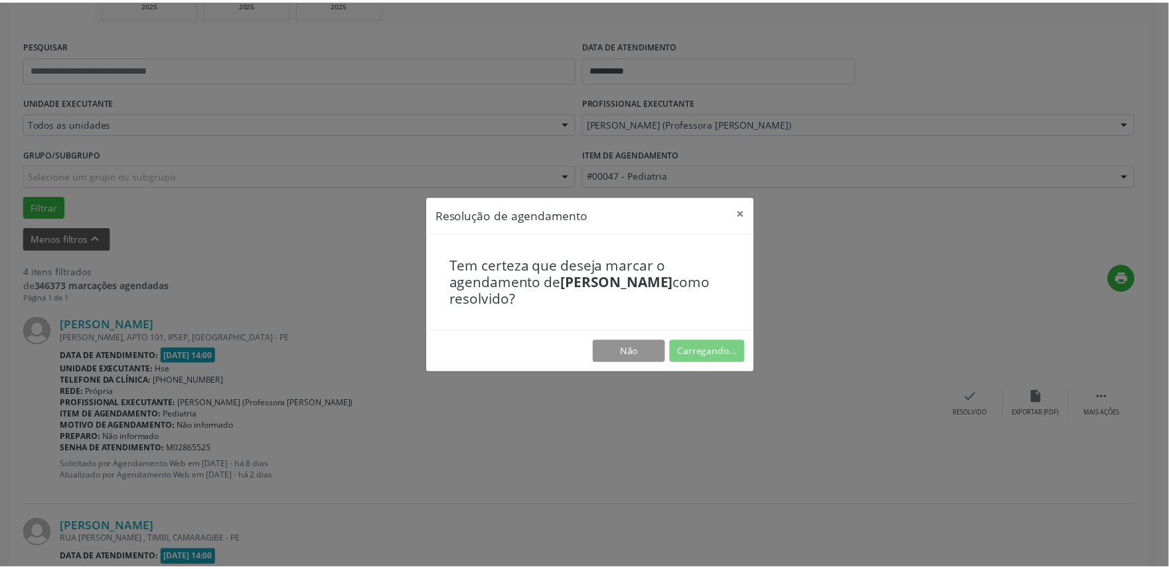
scroll to position [0, 0]
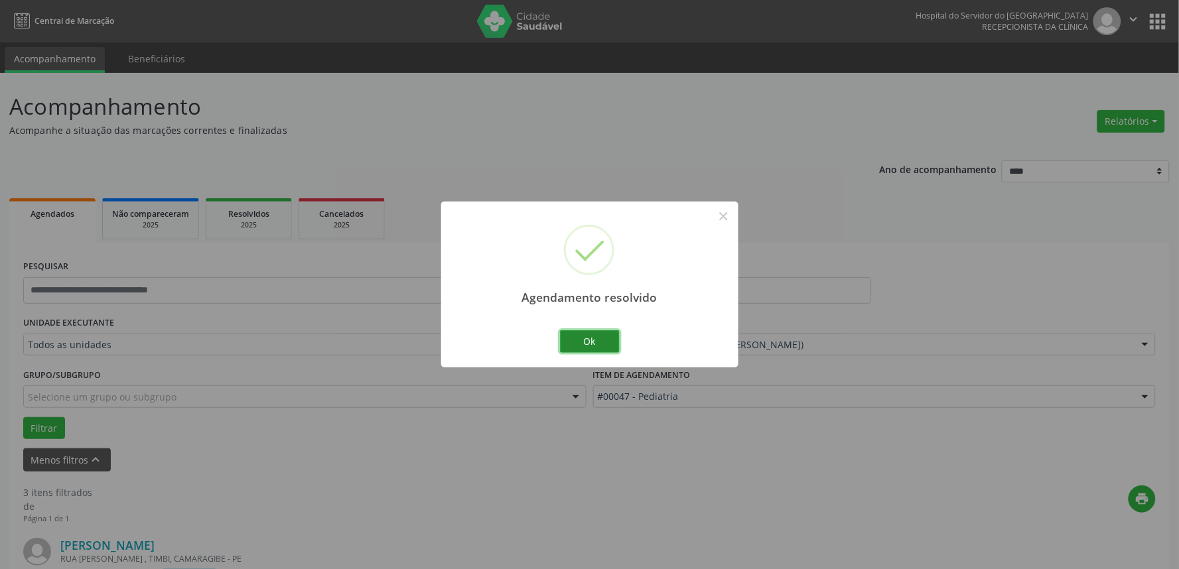
click at [587, 342] on button "Ok" at bounding box center [590, 342] width 60 height 23
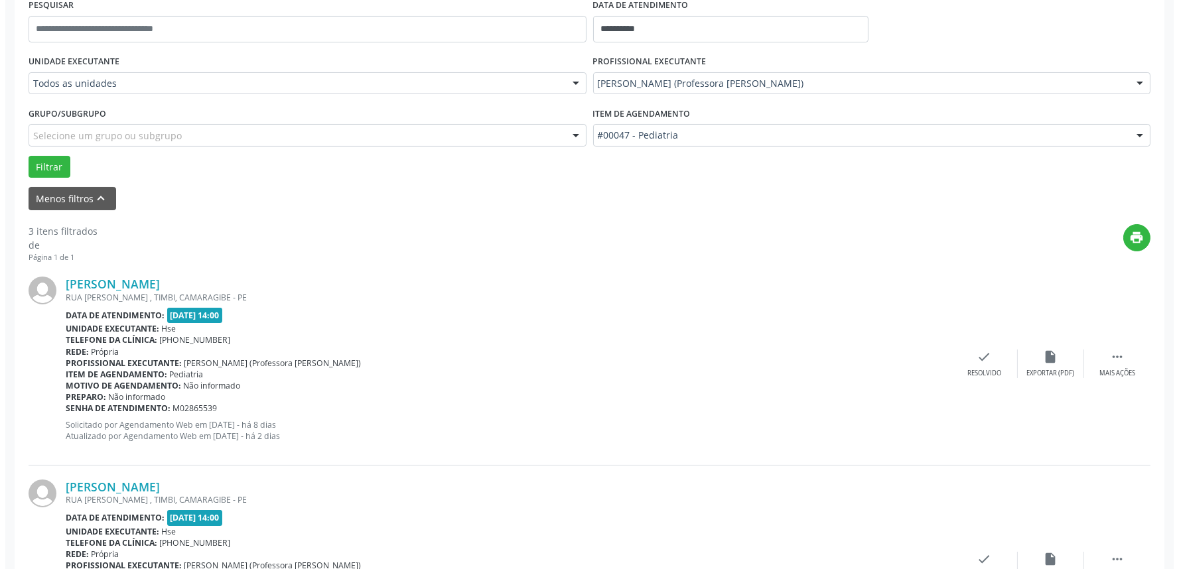
scroll to position [295, 0]
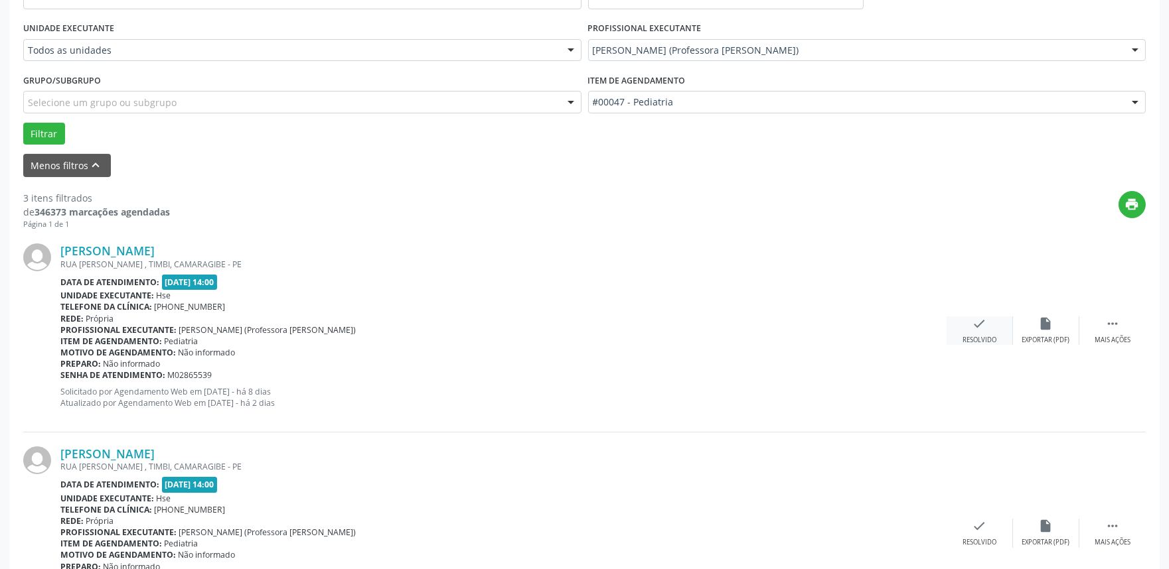
click at [978, 333] on div "check Resolvido" at bounding box center [979, 331] width 66 height 29
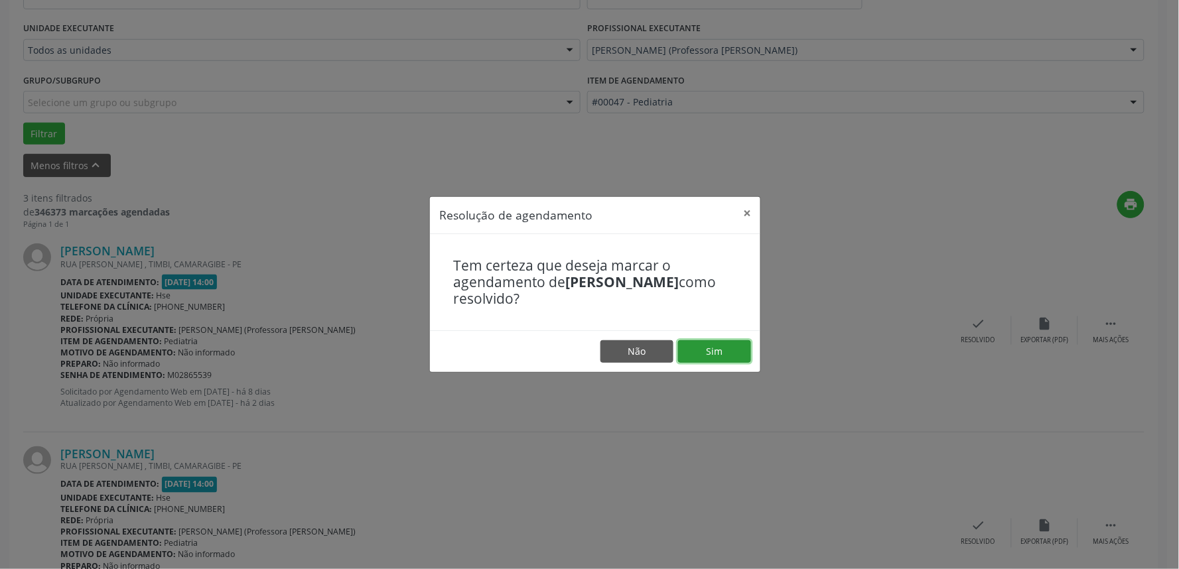
click at [733, 353] on button "Sim" at bounding box center [714, 351] width 73 height 23
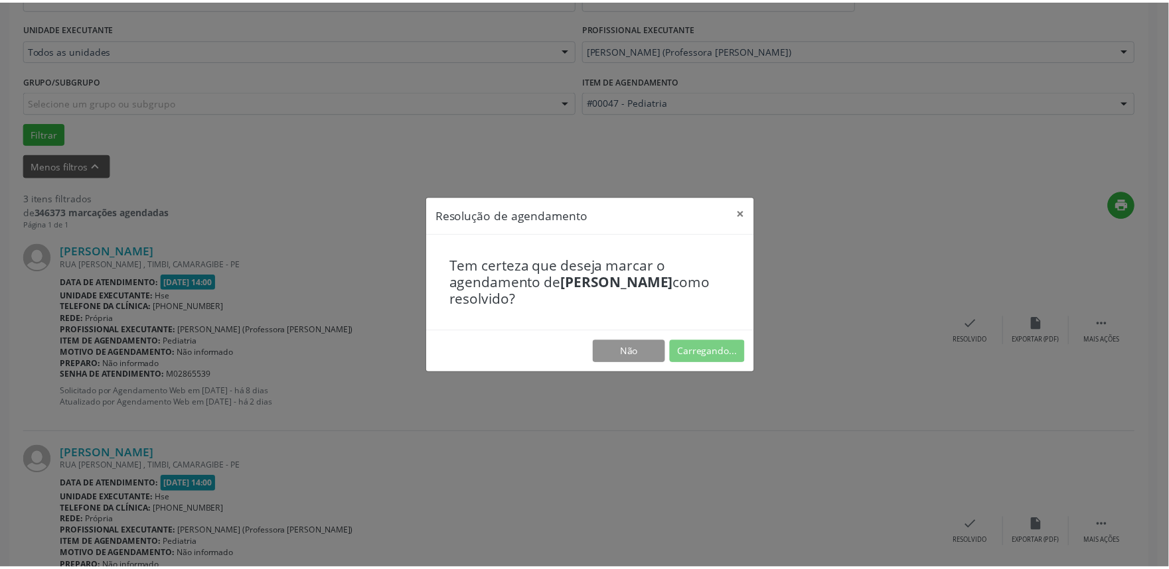
scroll to position [0, 0]
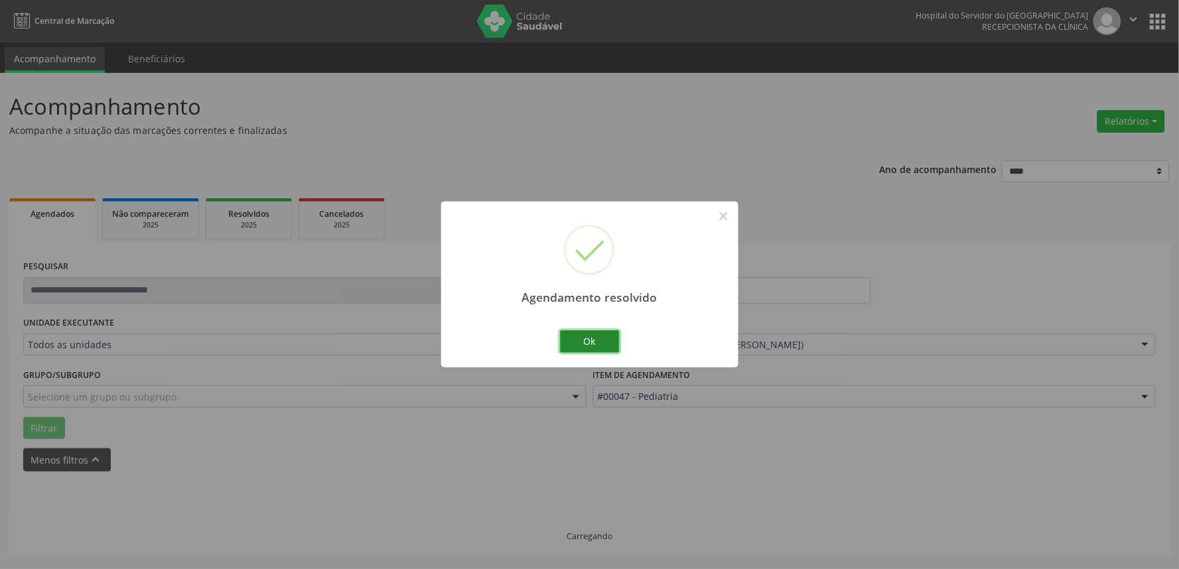
click at [569, 340] on button "Ok" at bounding box center [590, 342] width 60 height 23
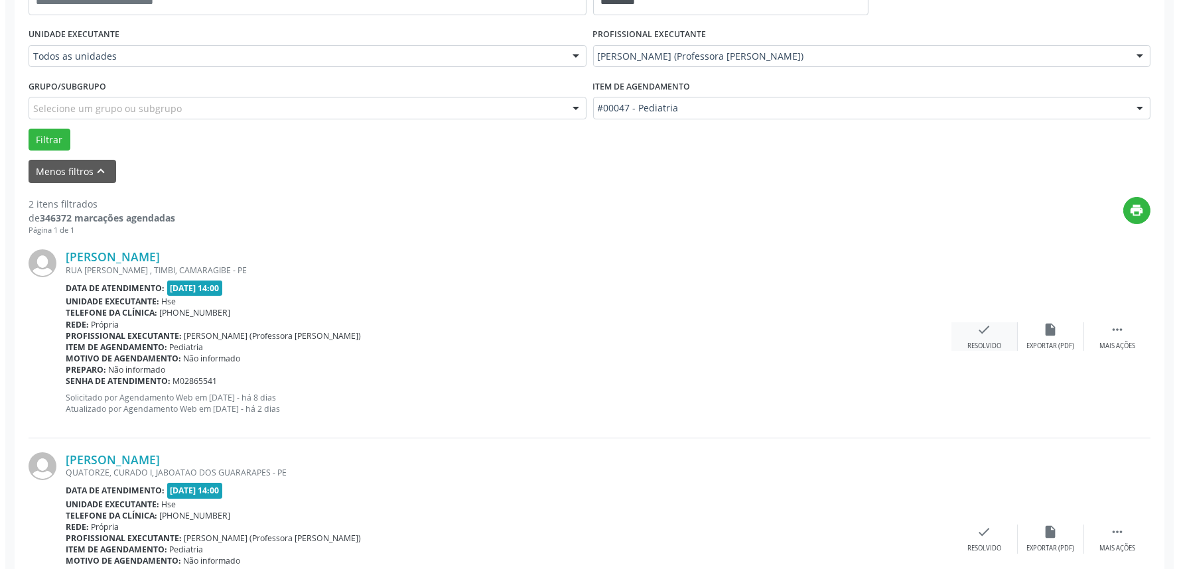
scroll to position [295, 0]
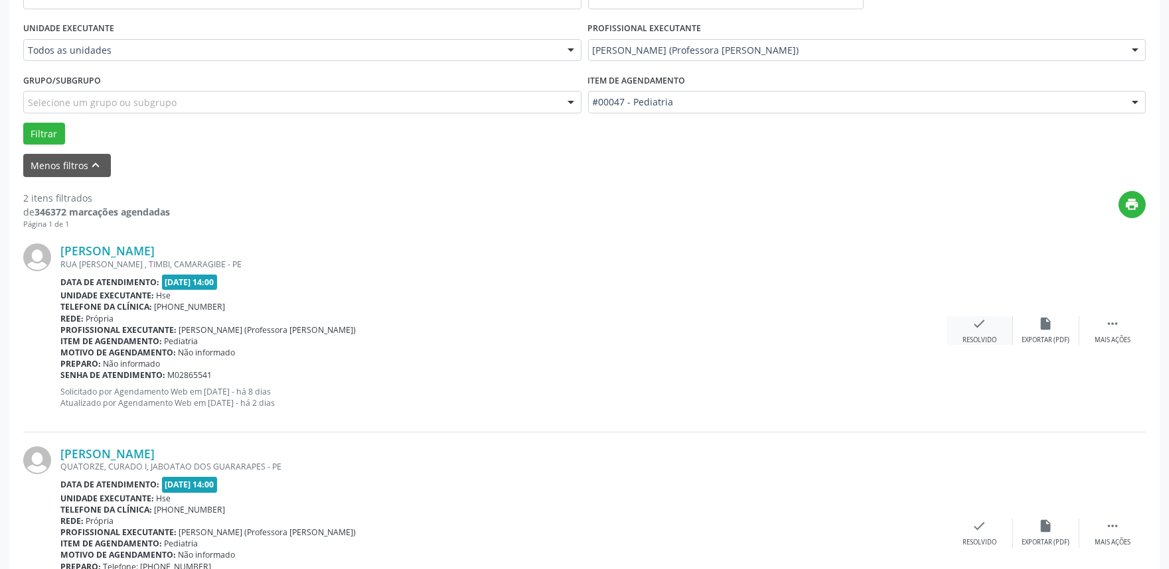
click at [967, 327] on div "check Resolvido" at bounding box center [979, 331] width 66 height 29
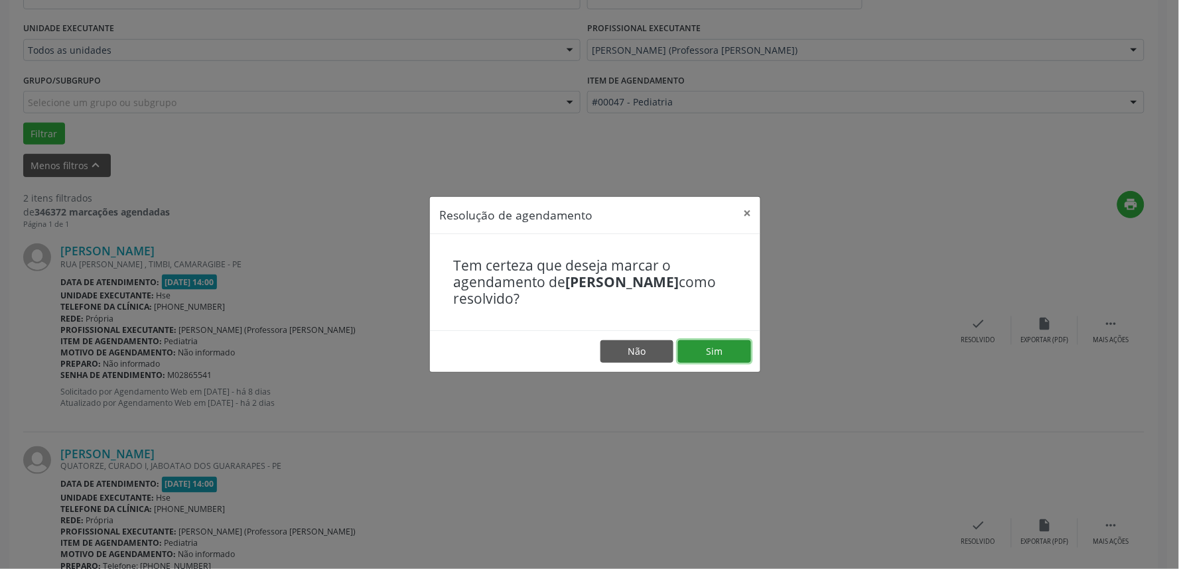
click at [723, 352] on button "Sim" at bounding box center [714, 351] width 73 height 23
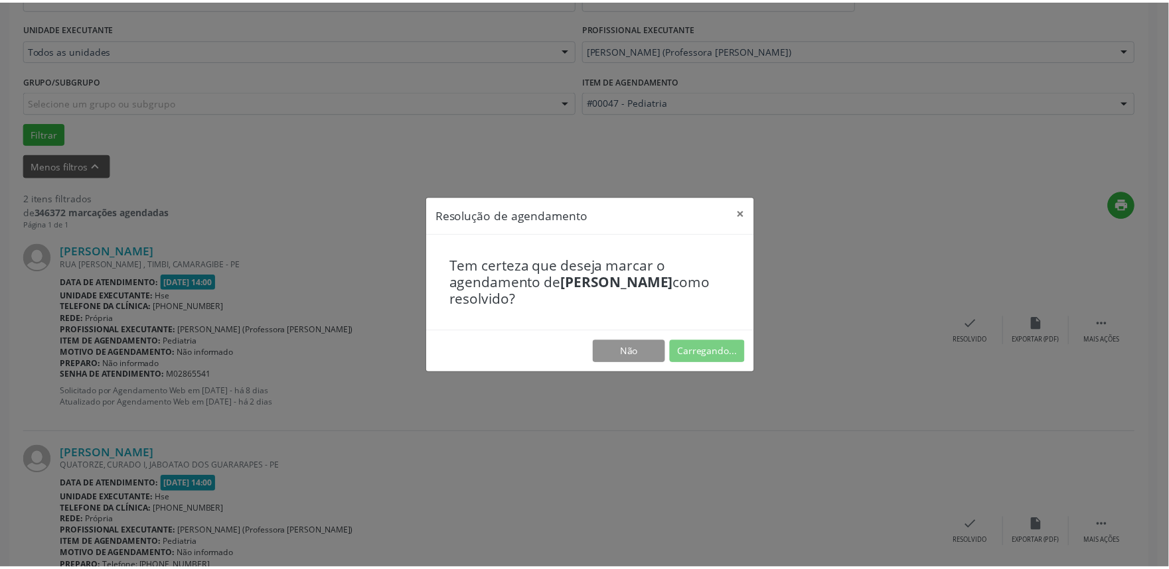
scroll to position [0, 0]
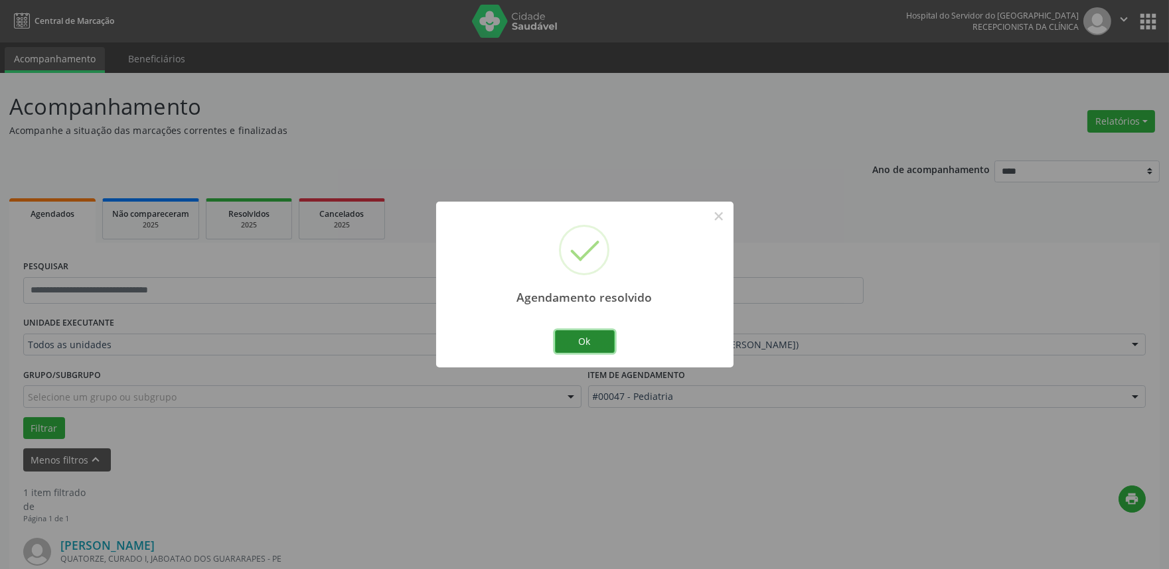
click at [603, 343] on button "Ok" at bounding box center [585, 342] width 60 height 23
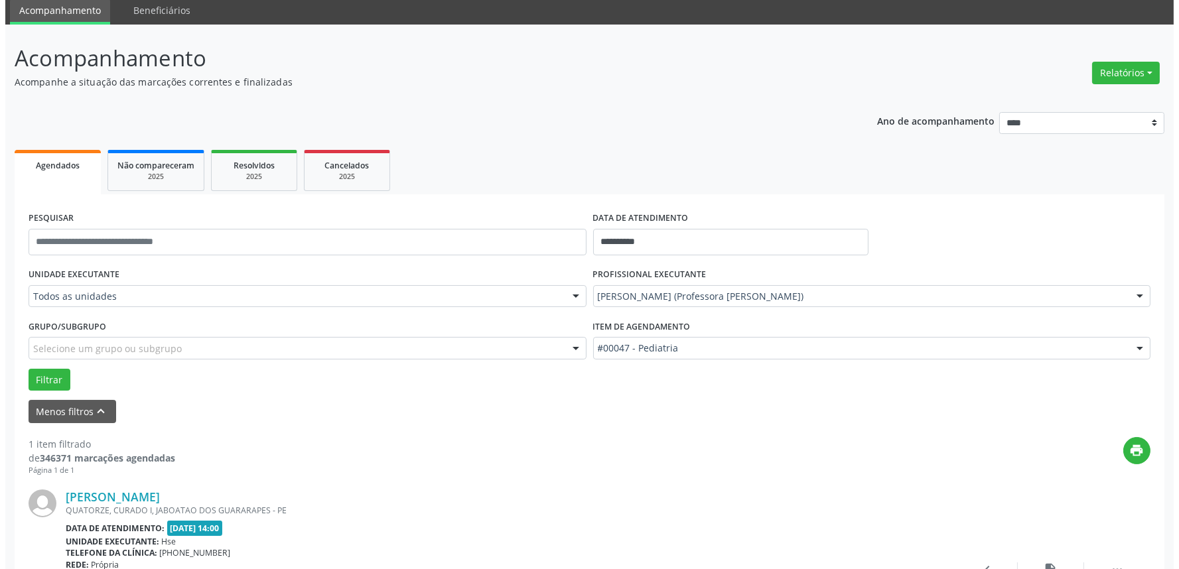
scroll to position [179, 0]
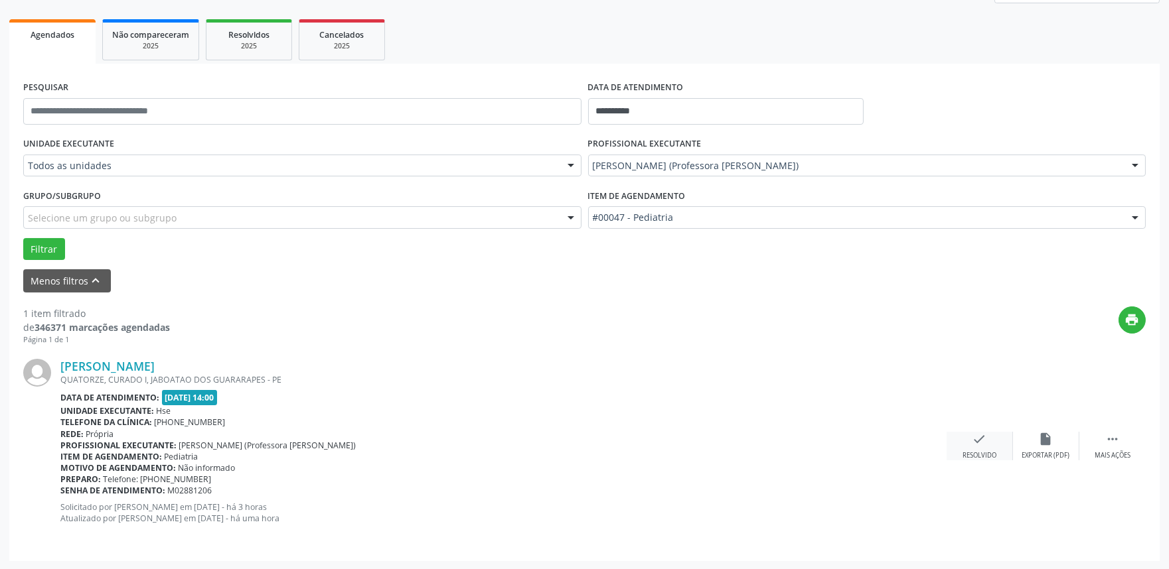
click at [974, 442] on icon "check" at bounding box center [979, 439] width 15 height 15
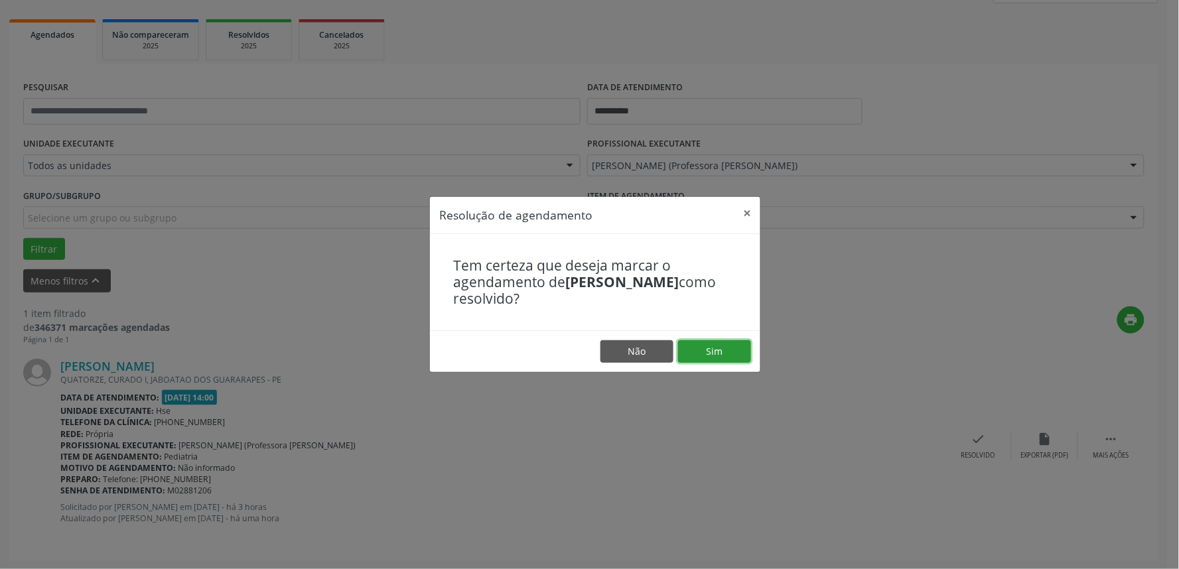
click at [710, 348] on button "Sim" at bounding box center [714, 351] width 73 height 23
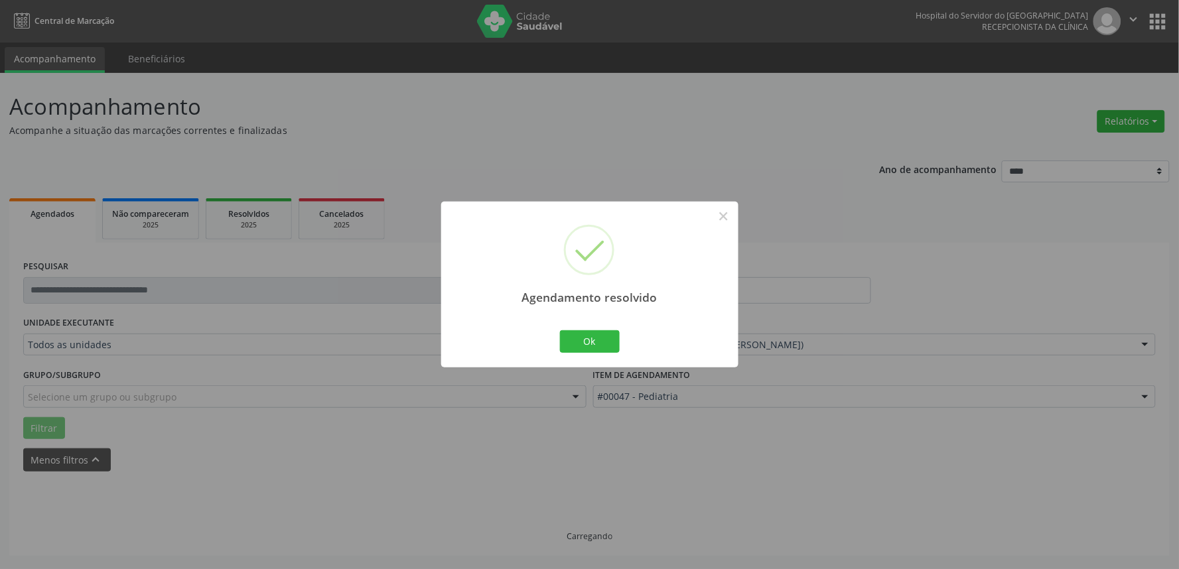
scroll to position [0, 0]
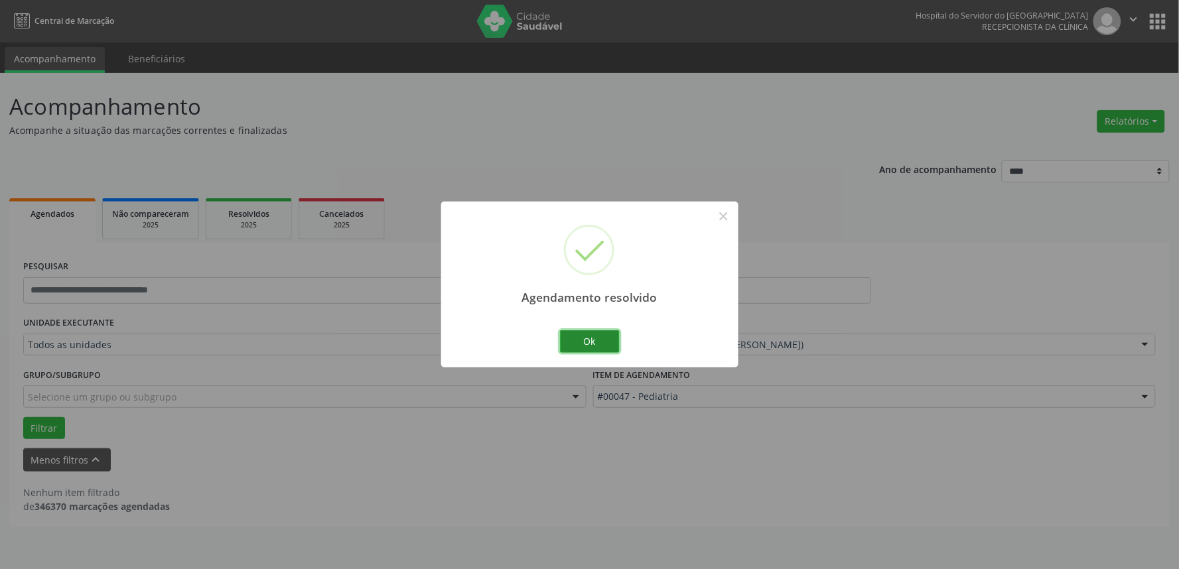
click at [586, 336] on button "Ok" at bounding box center [590, 342] width 60 height 23
